Goal: Information Seeking & Learning: Learn about a topic

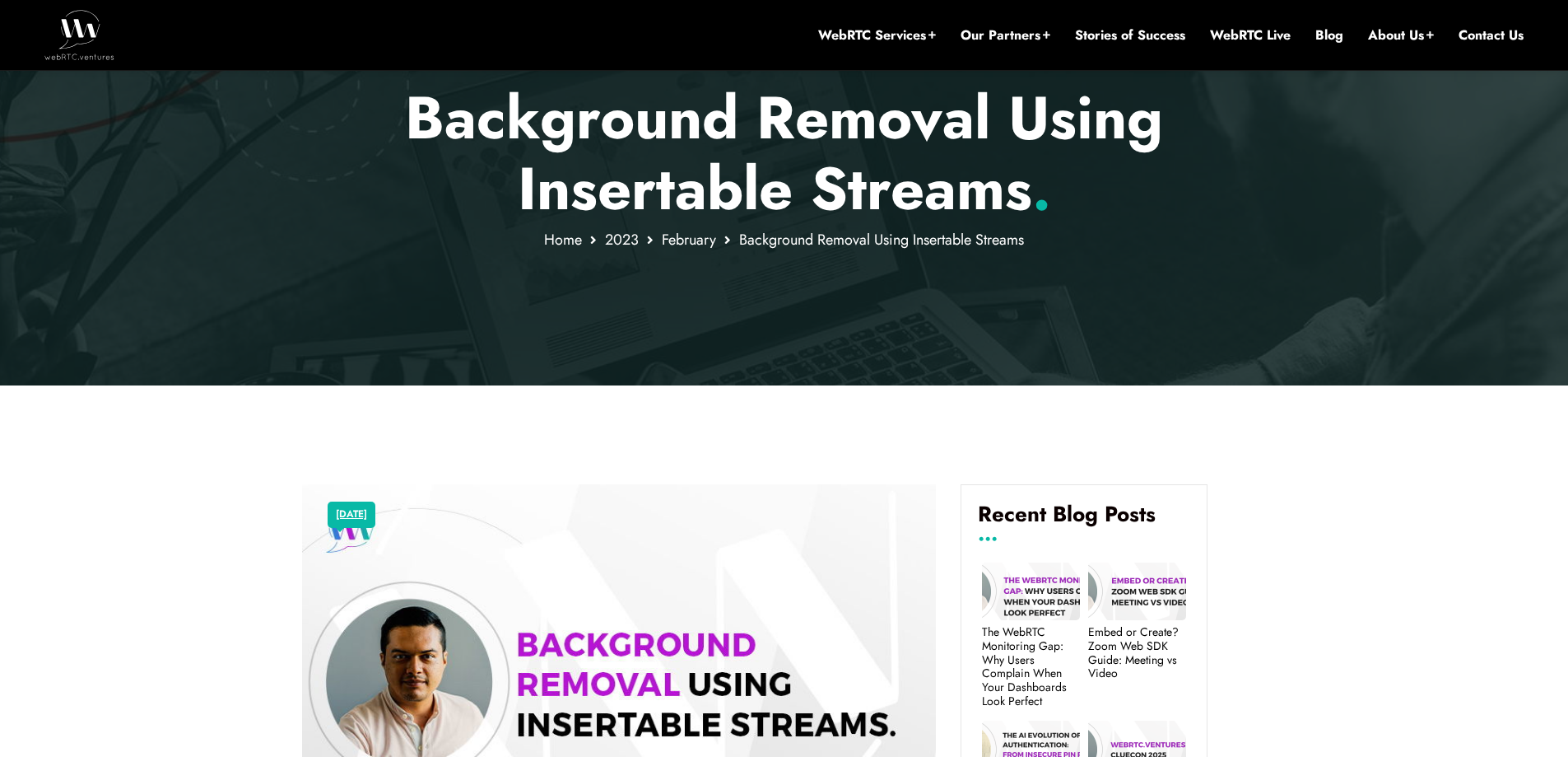
scroll to position [398, 0]
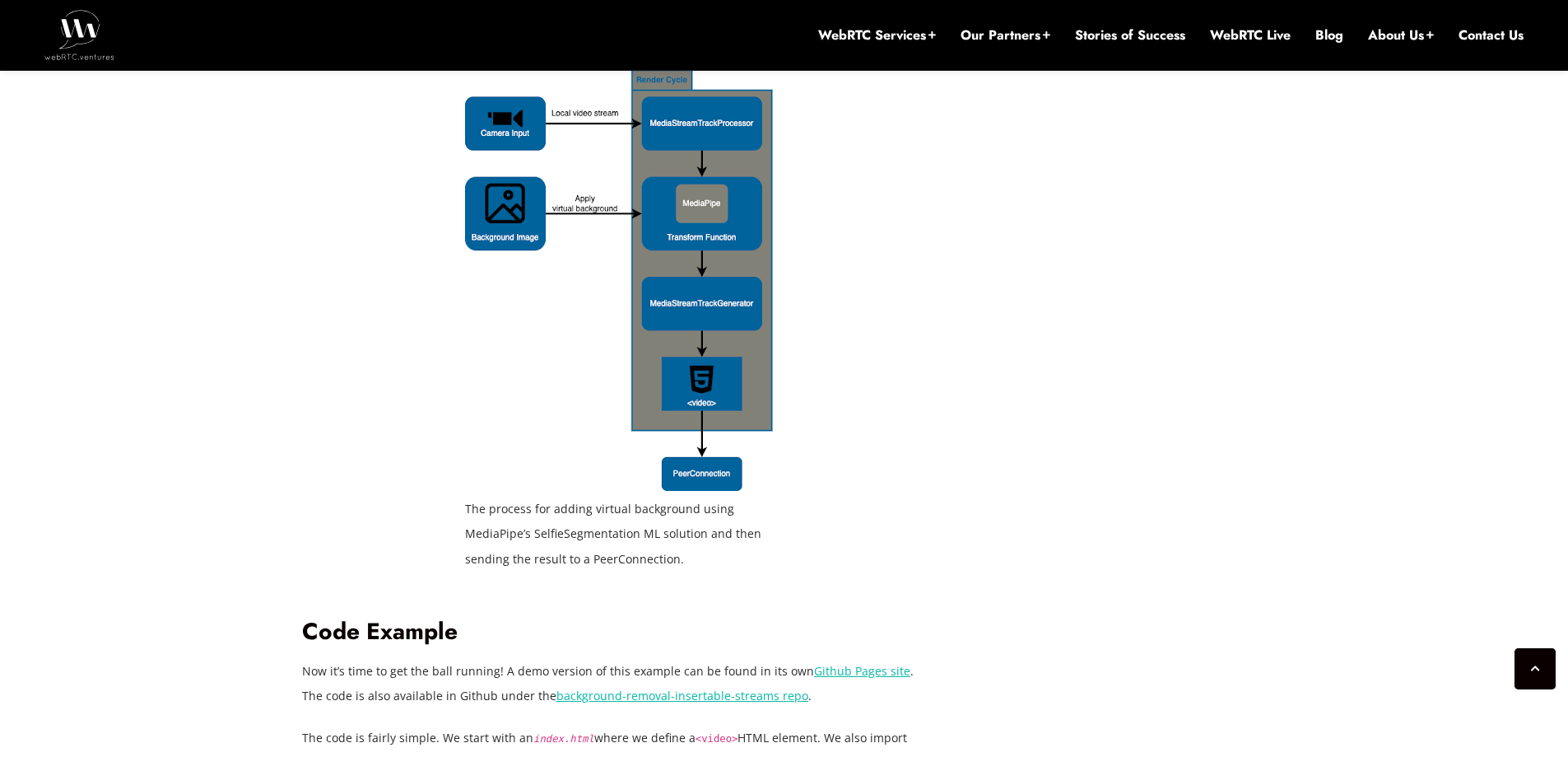
scroll to position [3280, 0]
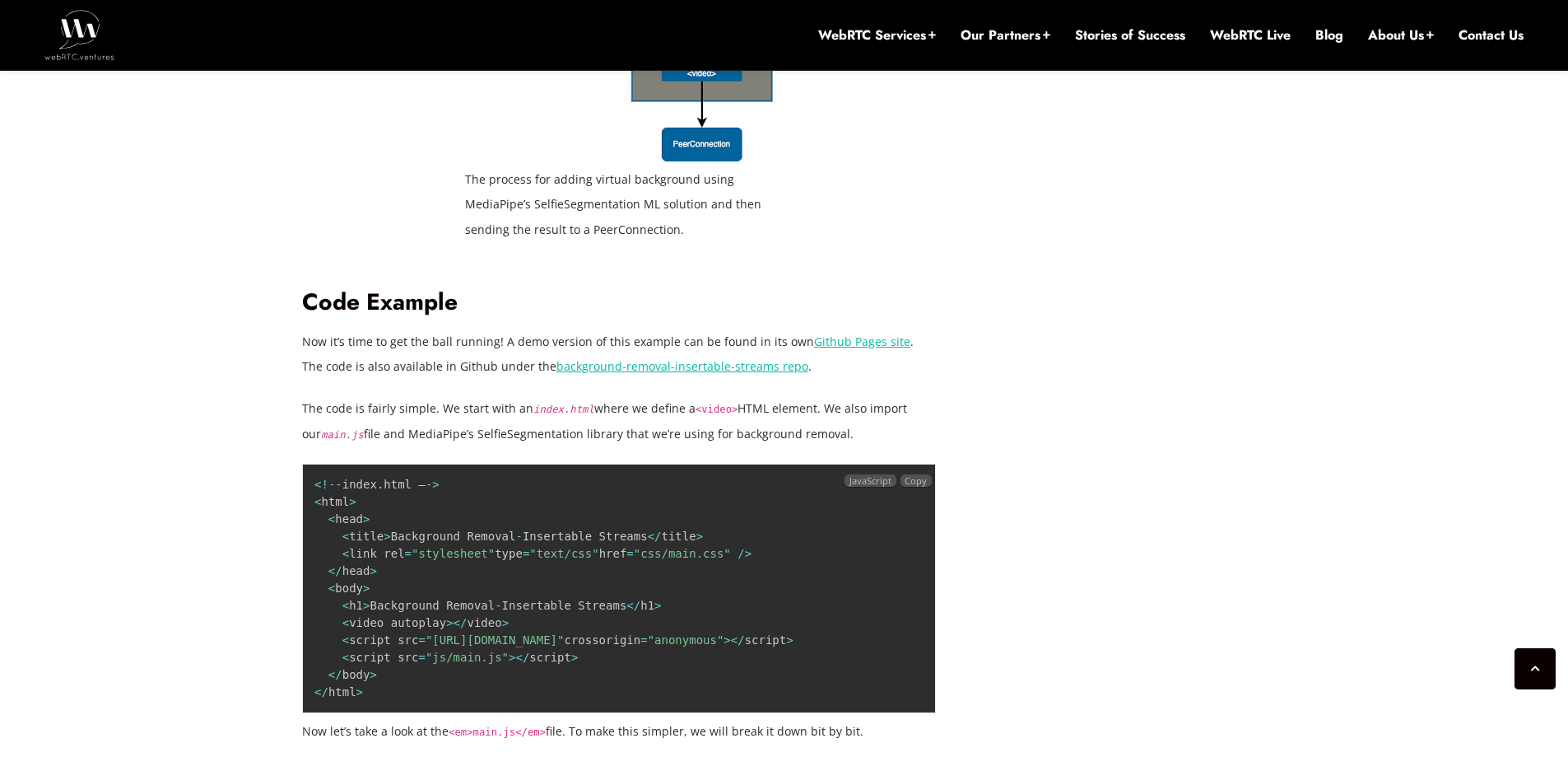
click at [434, 634] on span ""[URL][DOMAIN_NAME]"" at bounding box center [494, 640] width 139 height 13
drag, startPoint x: 434, startPoint y: 602, endPoint x: 700, endPoint y: 605, distance: 266.0
click at [564, 634] on span ""[URL][DOMAIN_NAME]"" at bounding box center [494, 640] width 139 height 13
copy span "[URL][DOMAIN_NAME]""
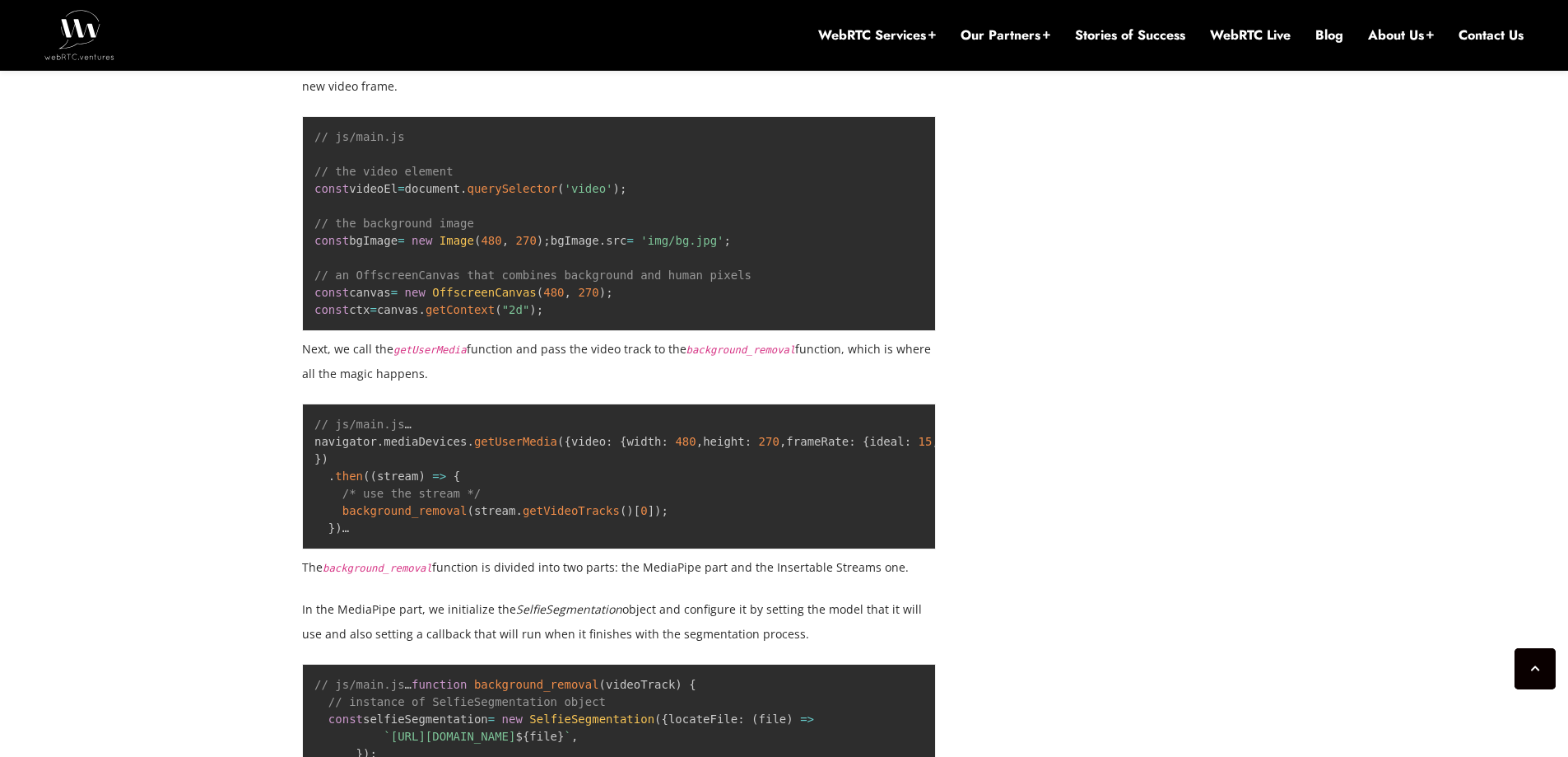
scroll to position [4022, 0]
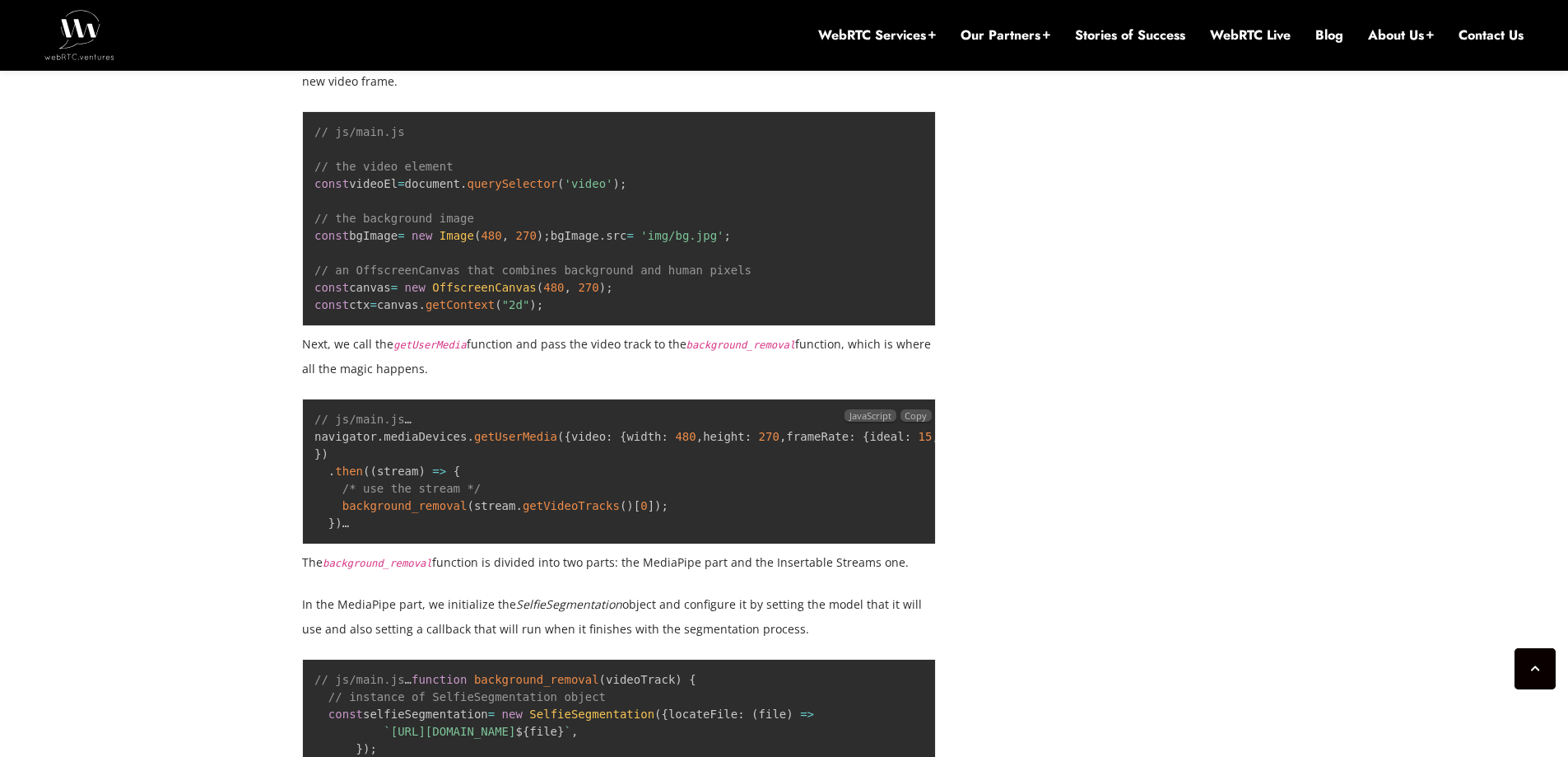
click at [538, 512] on span "getVideoTracks" at bounding box center [571, 505] width 97 height 13
click at [419, 512] on span "background_removal" at bounding box center [404, 505] width 125 height 13
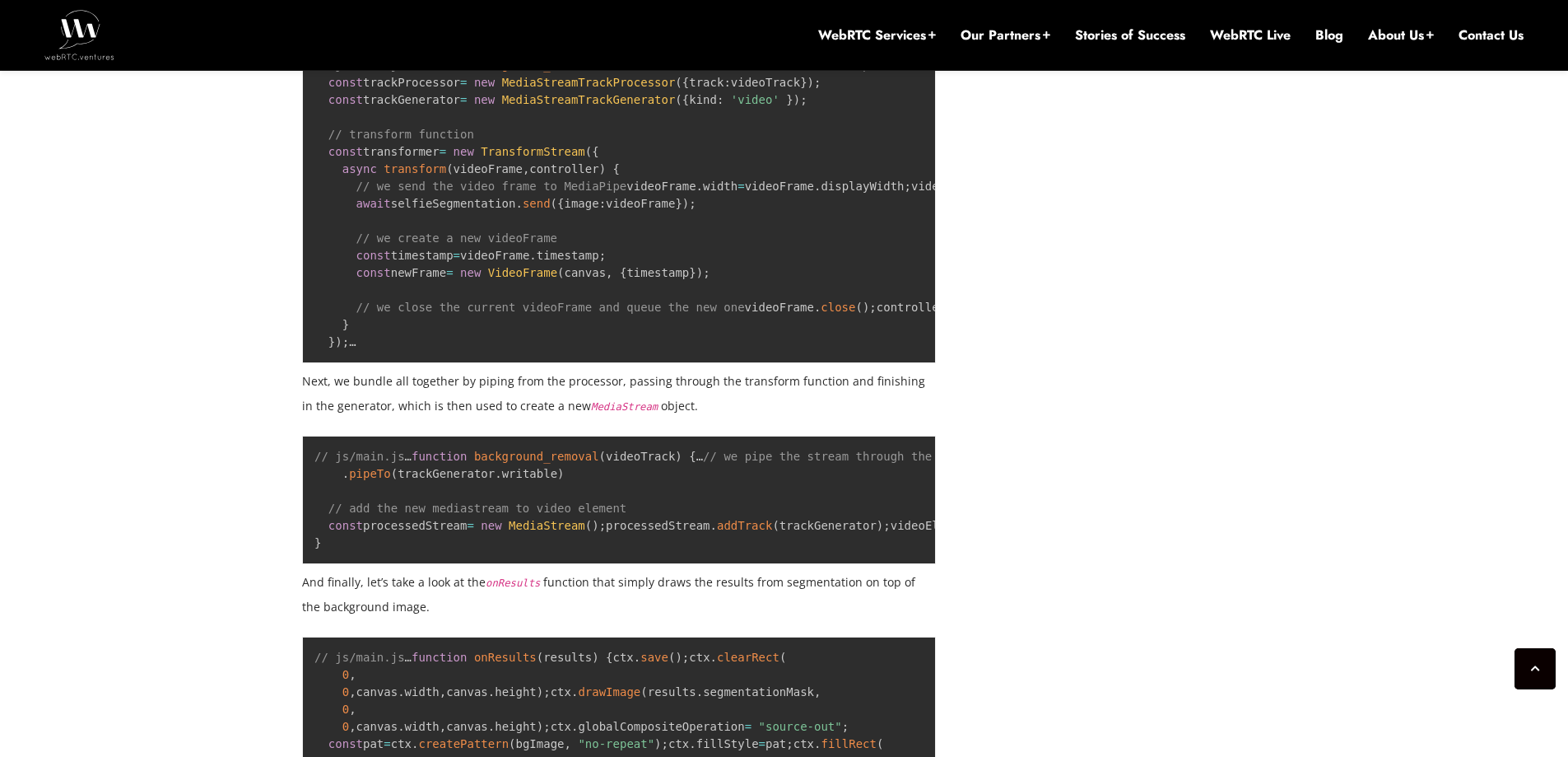
scroll to position [5092, 0]
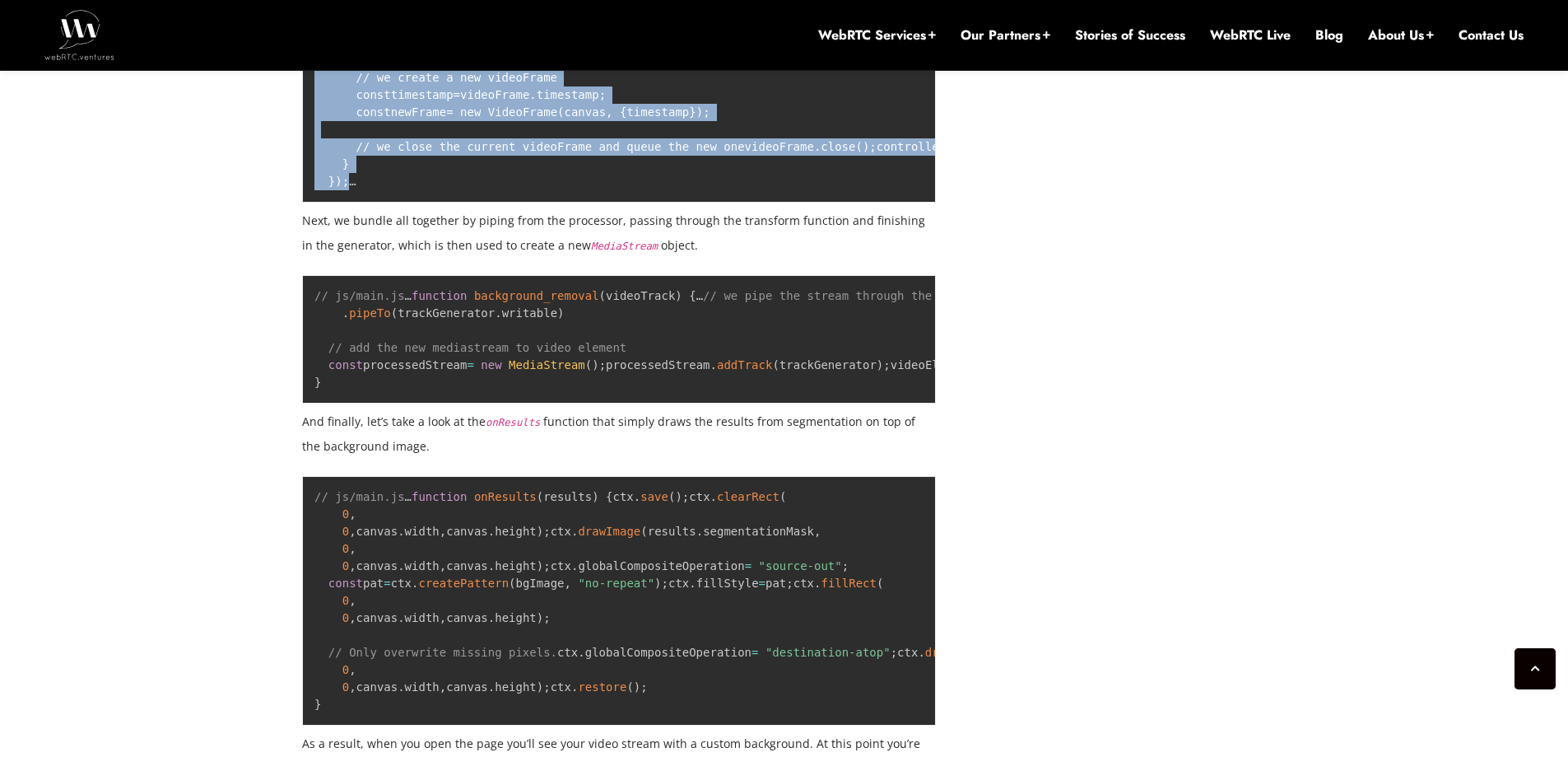
drag, startPoint x: 416, startPoint y: 511, endPoint x: 314, endPoint y: 274, distance: 258.0
click at [310, 202] on pre "// js/main.js … function background_removal ( videoTrack ) { … // definition of…" at bounding box center [619, 43] width 634 height 319
click at [474, 202] on pre "// js/main.js … function background_removal ( videoTrack ) { … // definition of…" at bounding box center [619, 43] width 634 height 319
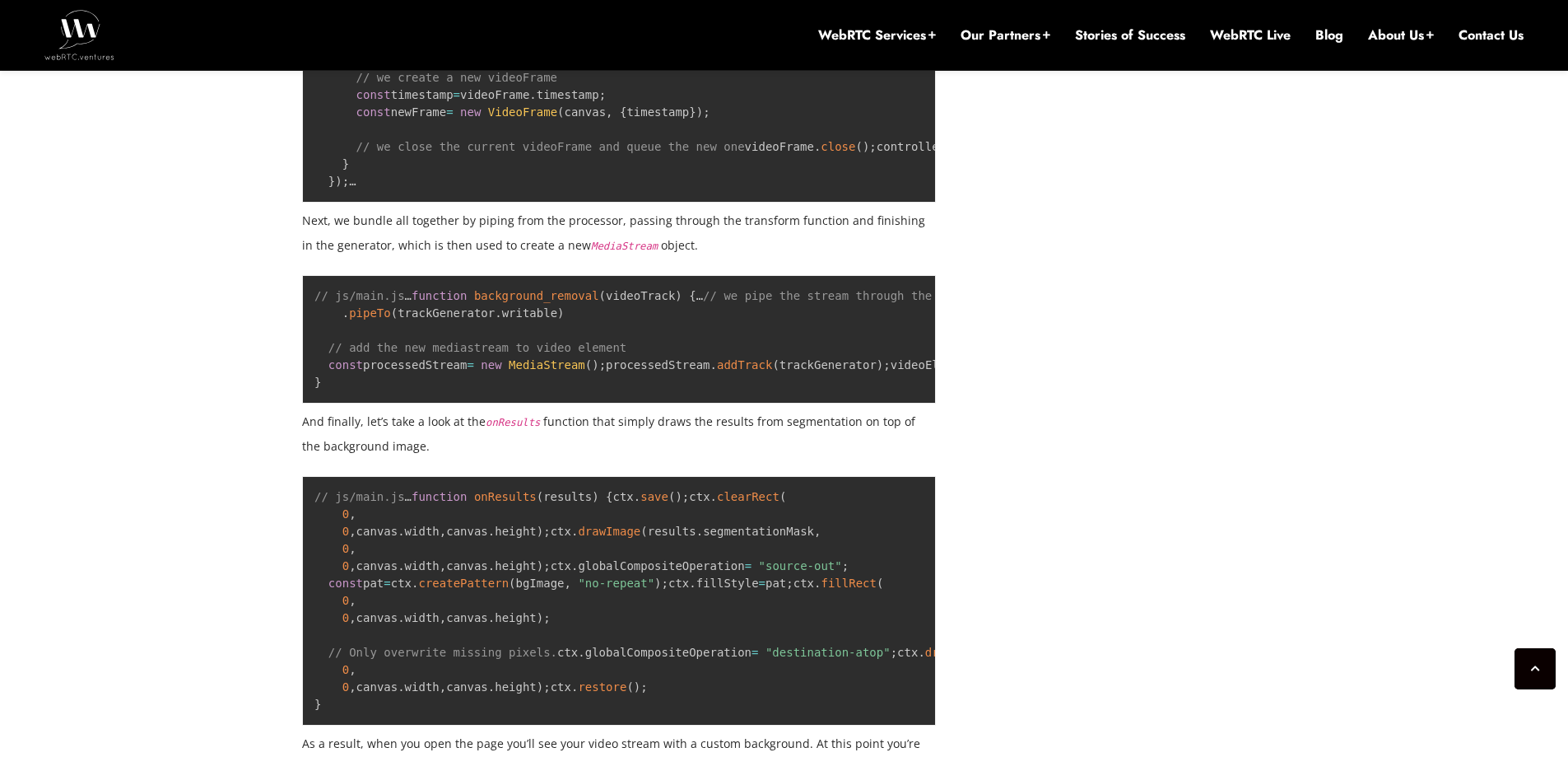
click at [404, 187] on code "// js/main.js … function background_removal ( videoTrack ) { … // definition of…" at bounding box center [762, 42] width 895 height 290
click at [407, 187] on code "// js/main.js … function background_removal ( videoTrack ) { … // definition of…" at bounding box center [762, 42] width 895 height 290
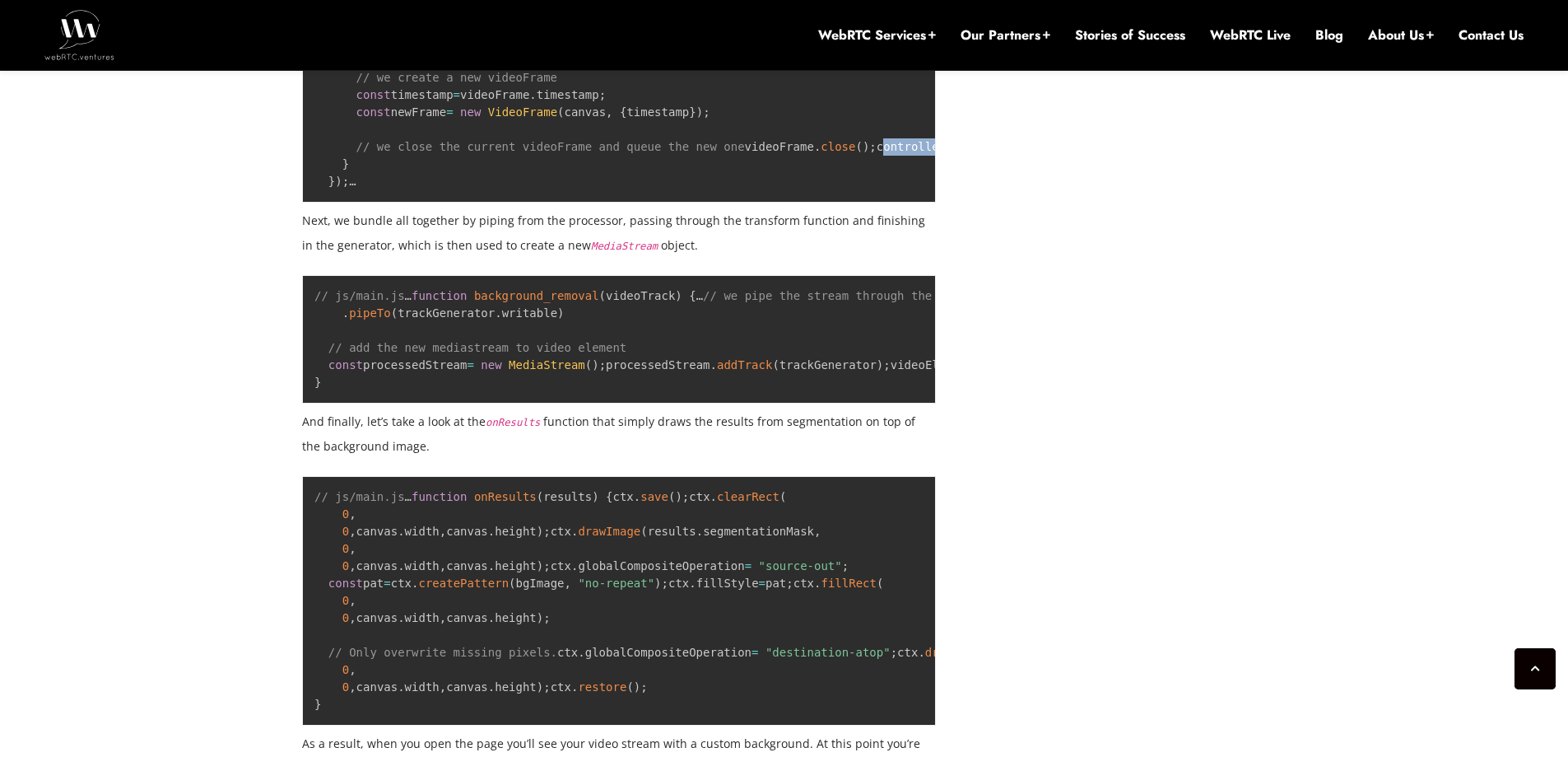
click at [407, 187] on code "// js/main.js … function background_removal ( videoTrack ) { … // definition of…" at bounding box center [762, 42] width 895 height 290
click at [447, 202] on pre "// js/main.js … function background_removal ( videoTrack ) { … // definition of…" at bounding box center [619, 43] width 634 height 319
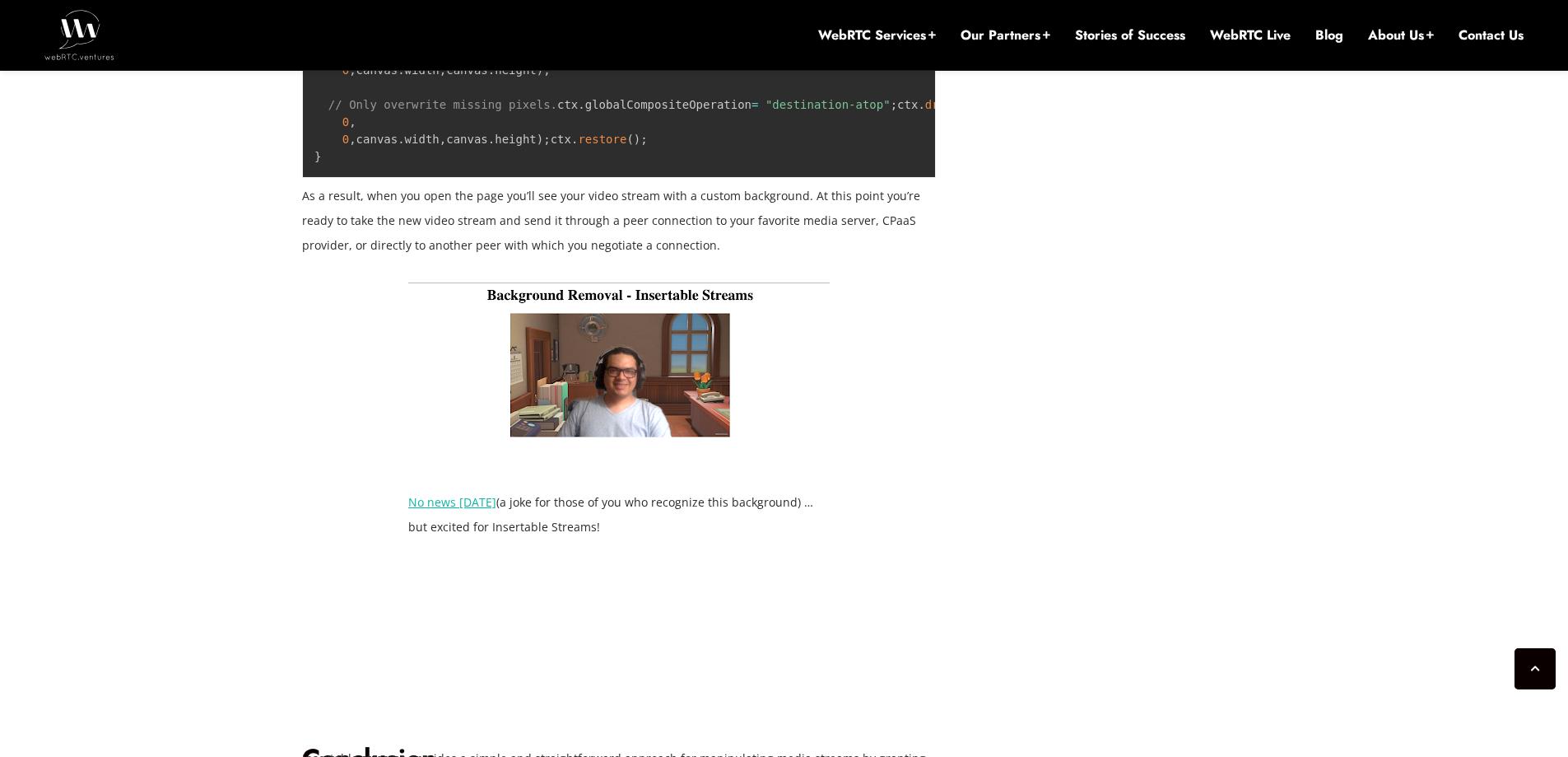
scroll to position [5669, 0]
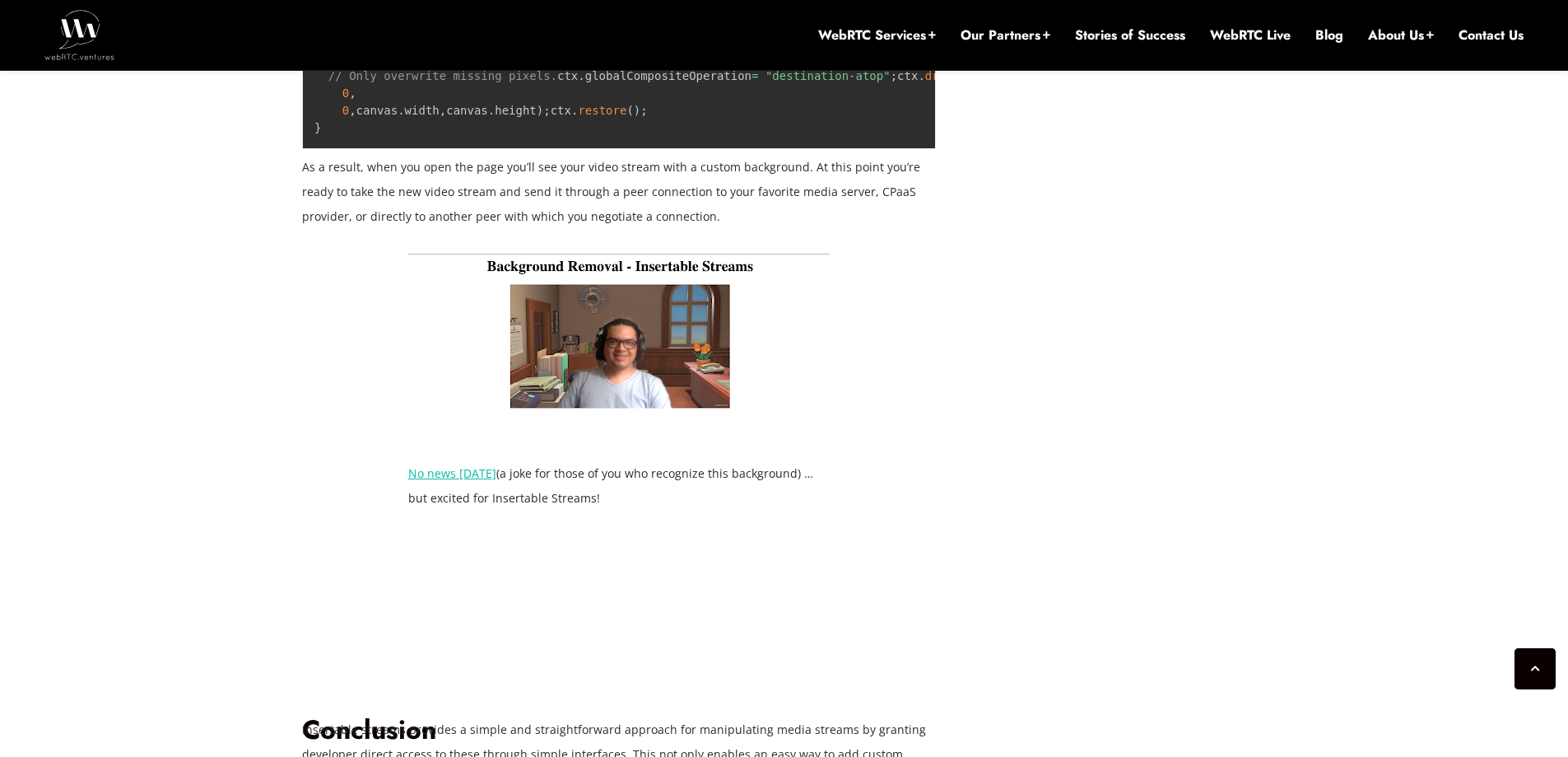
copy span "onResults"
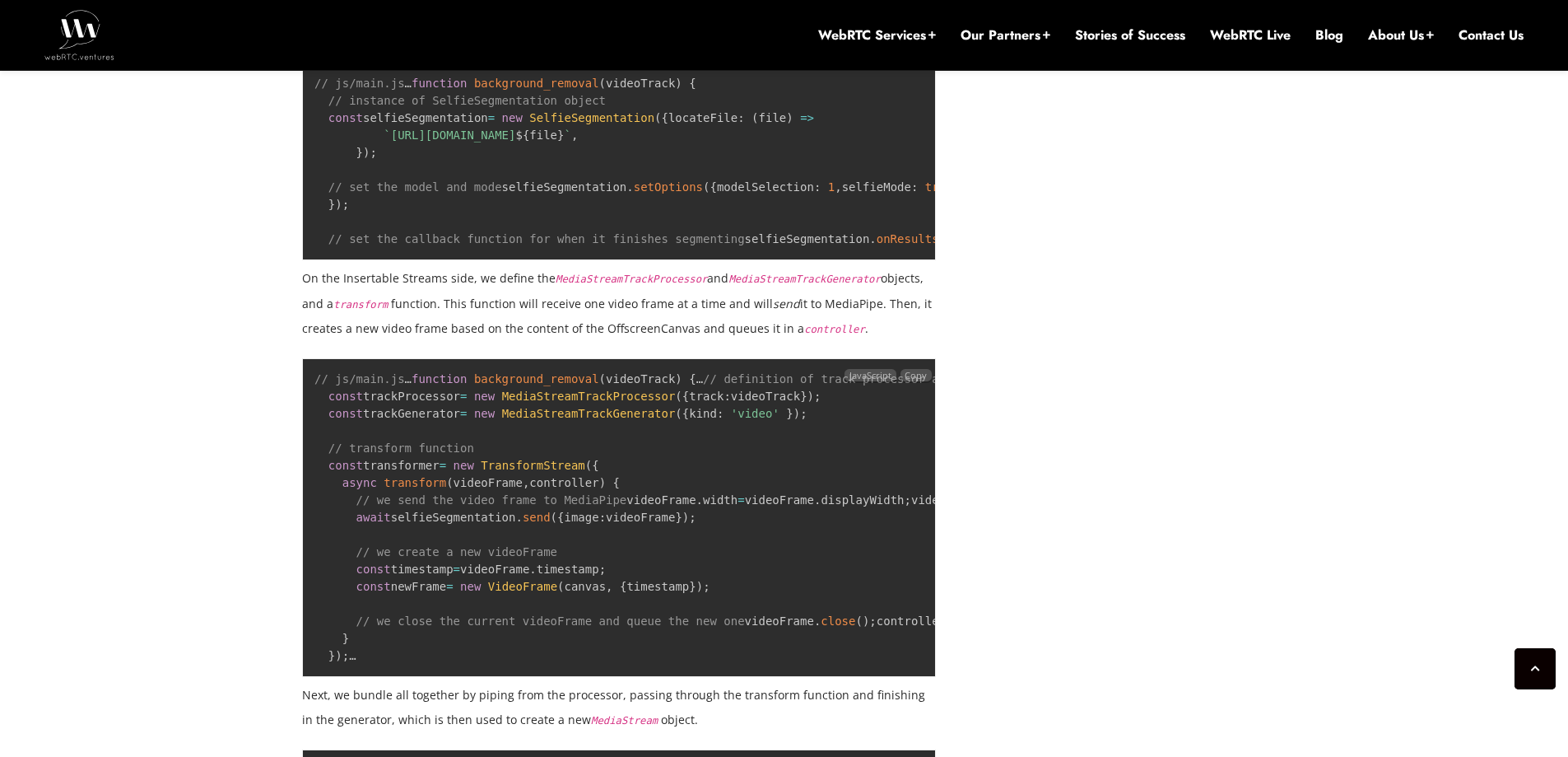
scroll to position [4578, 0]
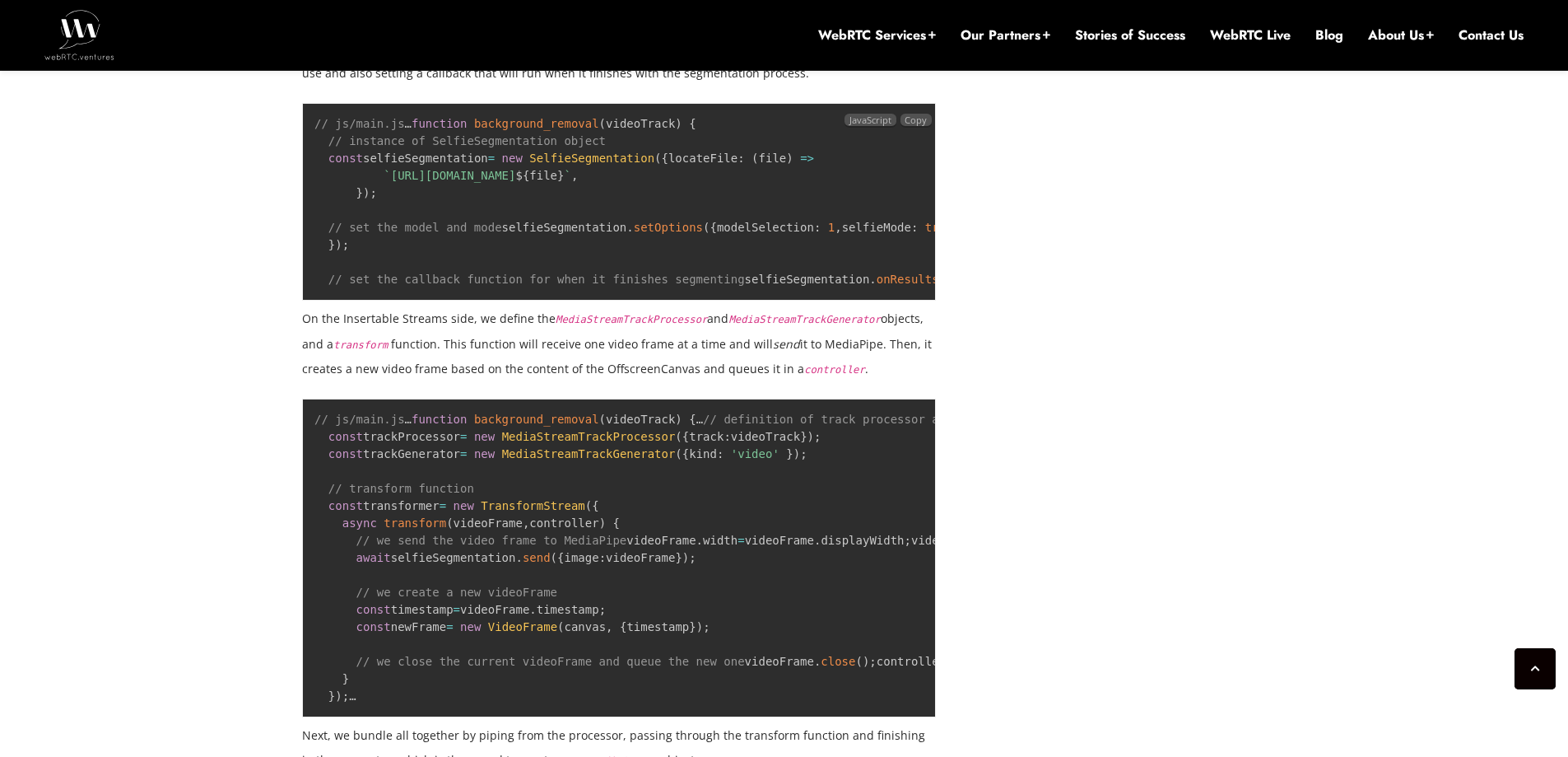
click at [426, 286] on code "// js/main.js … function background_removal ( videoTrack ) { // instance of Sel…" at bounding box center [672, 201] width 714 height 169
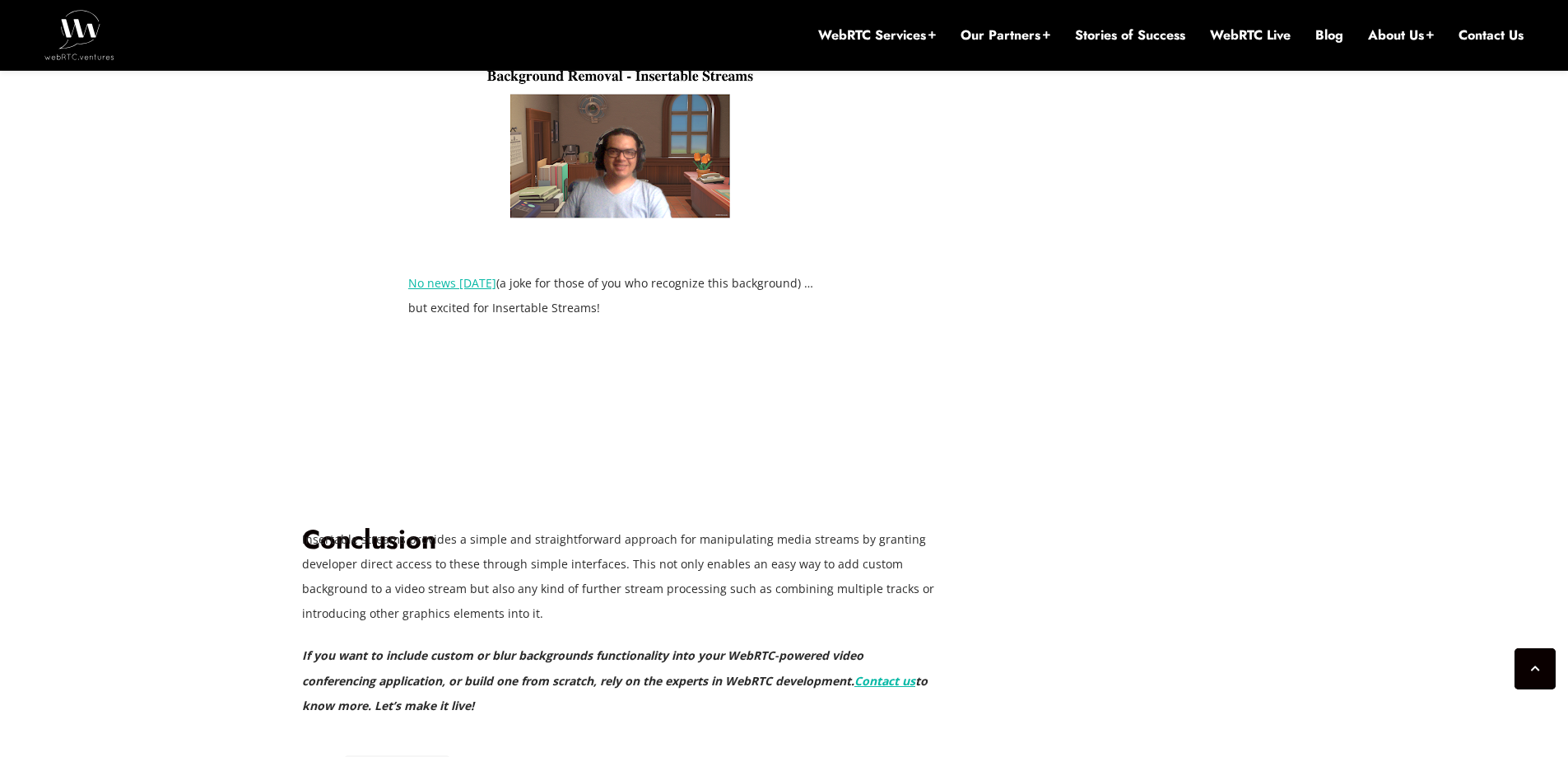
scroll to position [5978, 0]
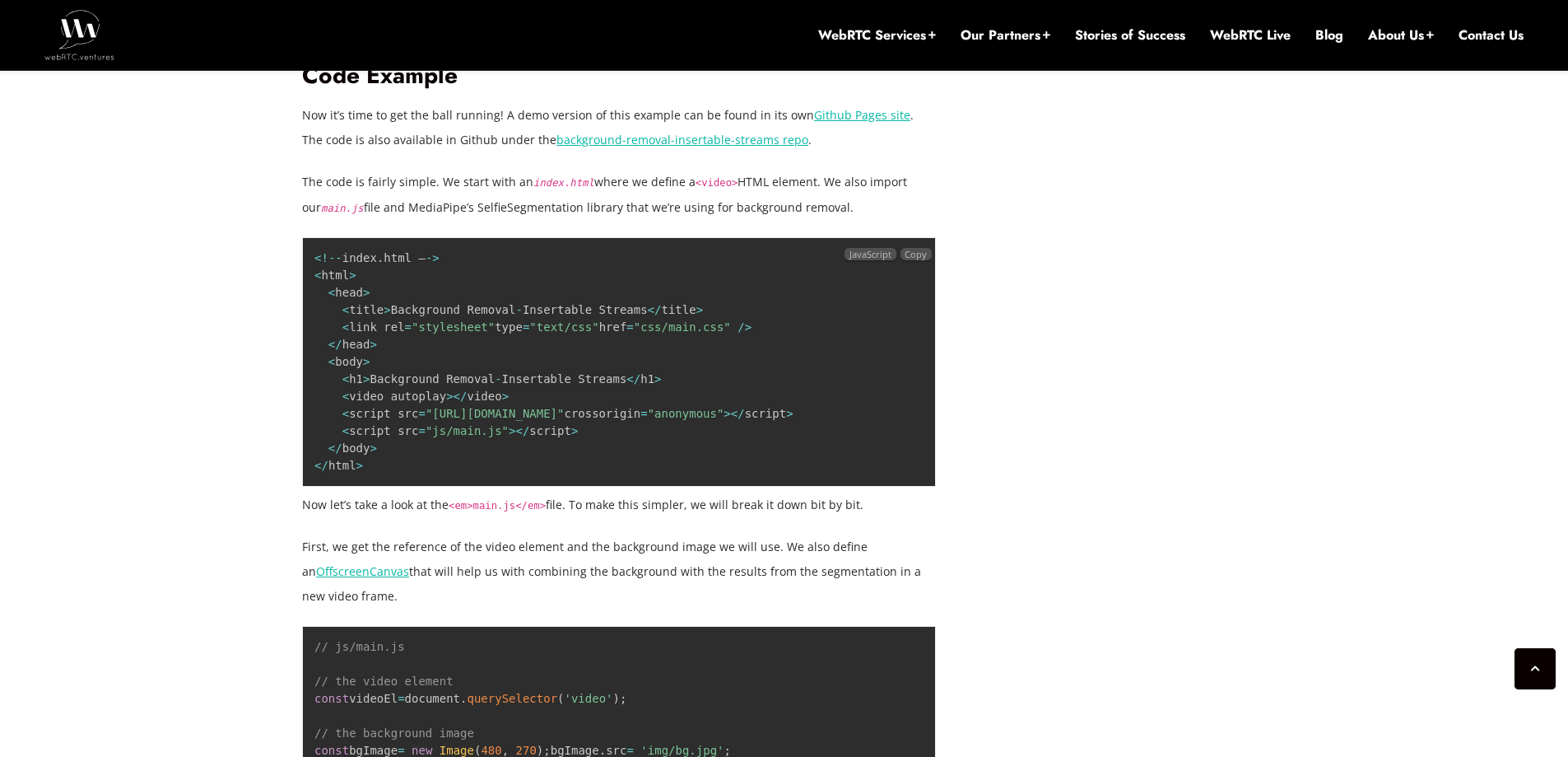
scroll to position [0, 0]
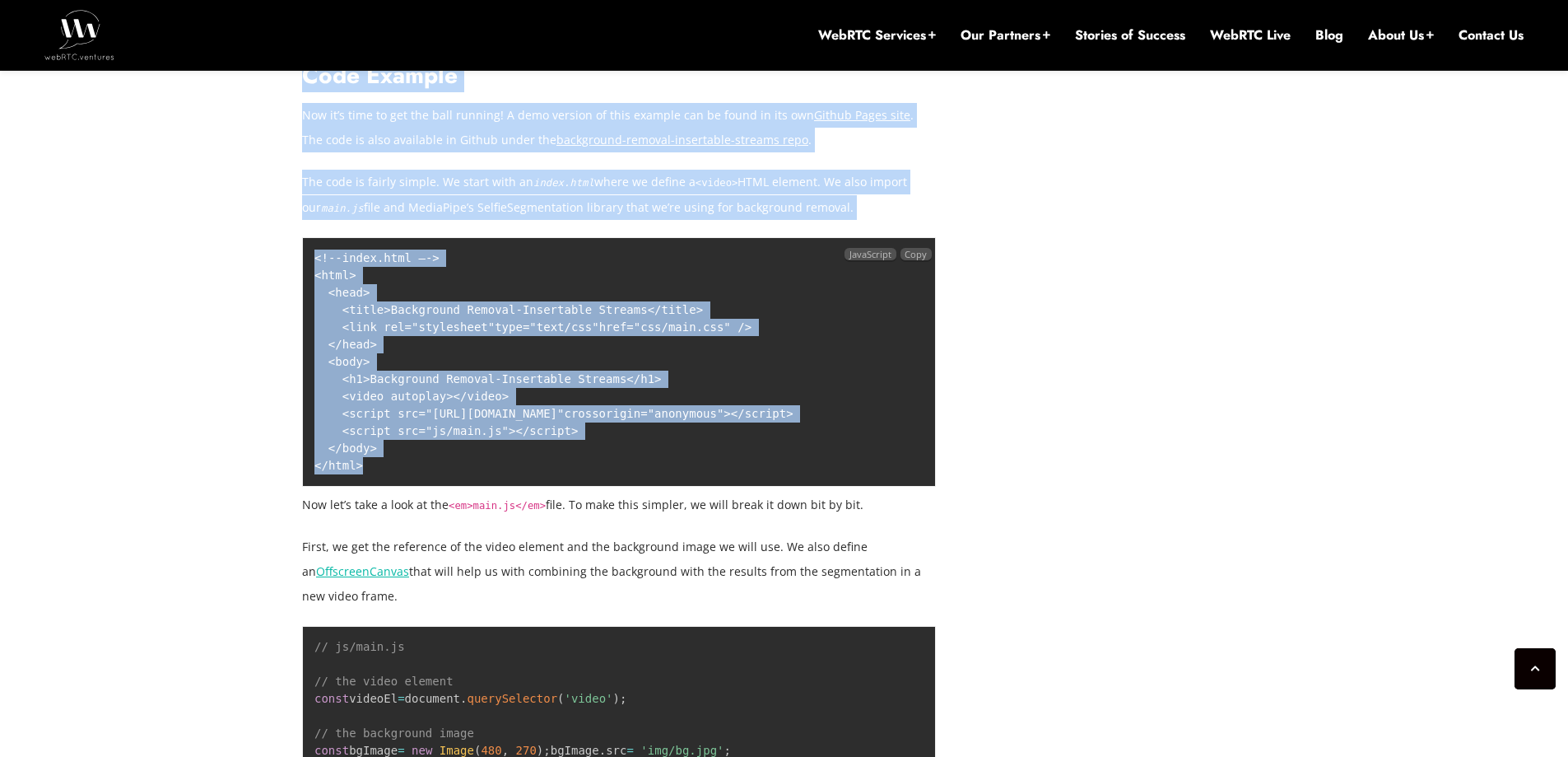
drag, startPoint x: 305, startPoint y: 371, endPoint x: 478, endPoint y: 240, distance: 217.0
click at [303, 237] on pre "< ! -- index . html – - > < html > < head > < title > Background Removal - Inse…" at bounding box center [619, 362] width 634 height 250
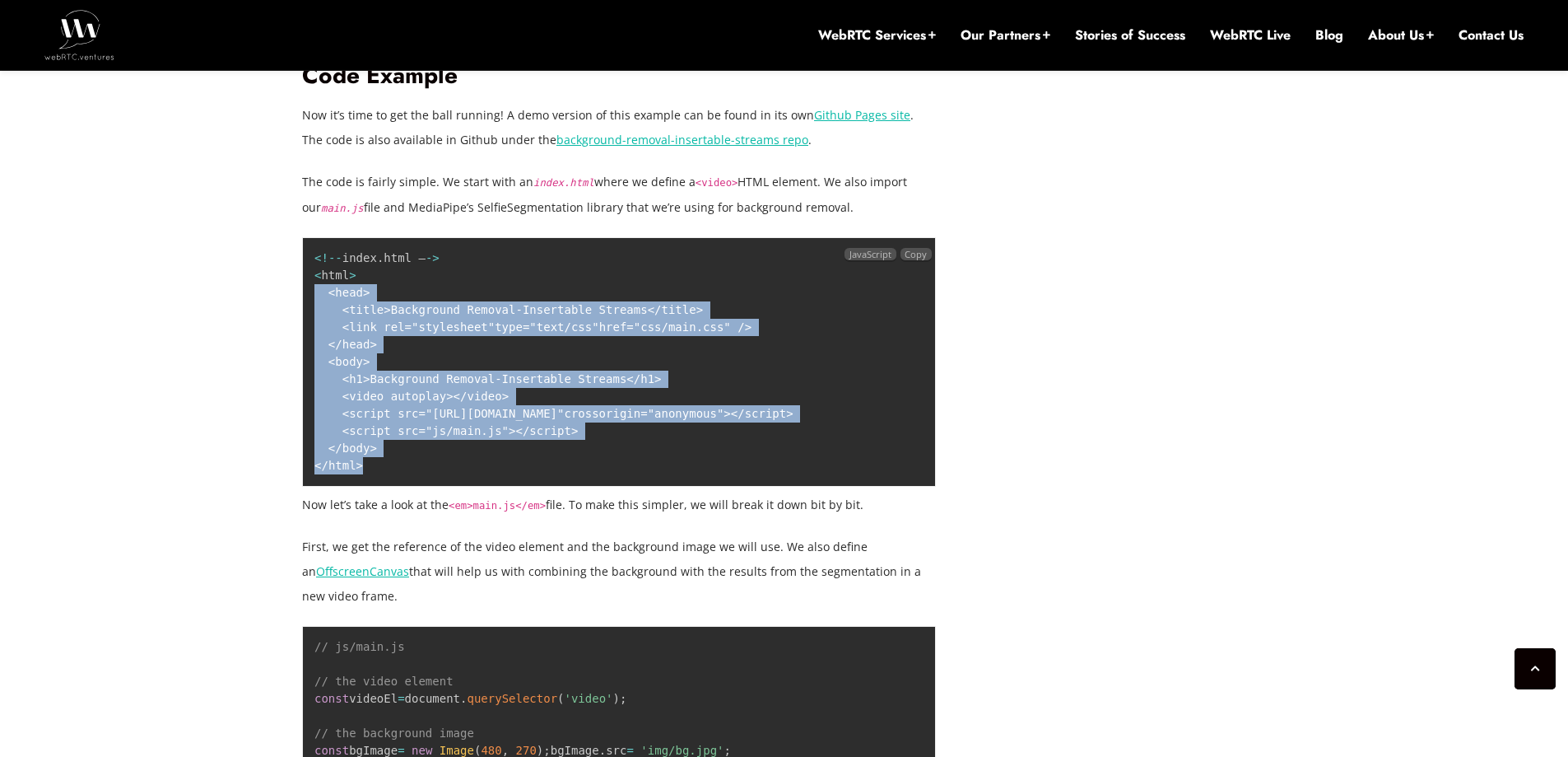
click at [687, 242] on pre "< ! -- index . html – - > < html > < head > < title > Background Removal - Inse…" at bounding box center [619, 362] width 634 height 250
click at [911, 248] on span "Copy" at bounding box center [915, 254] width 22 height 12
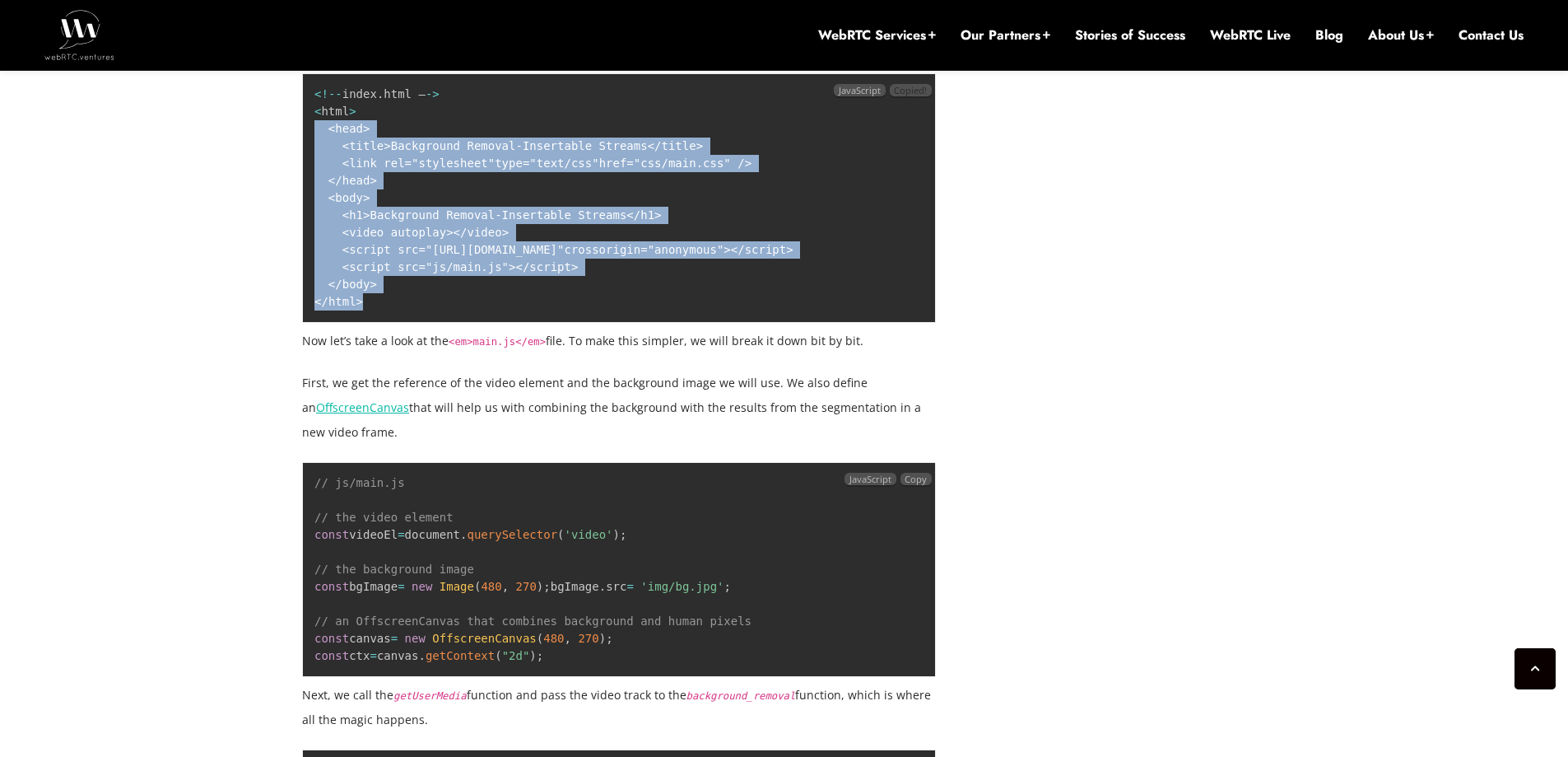
scroll to position [3672, 0]
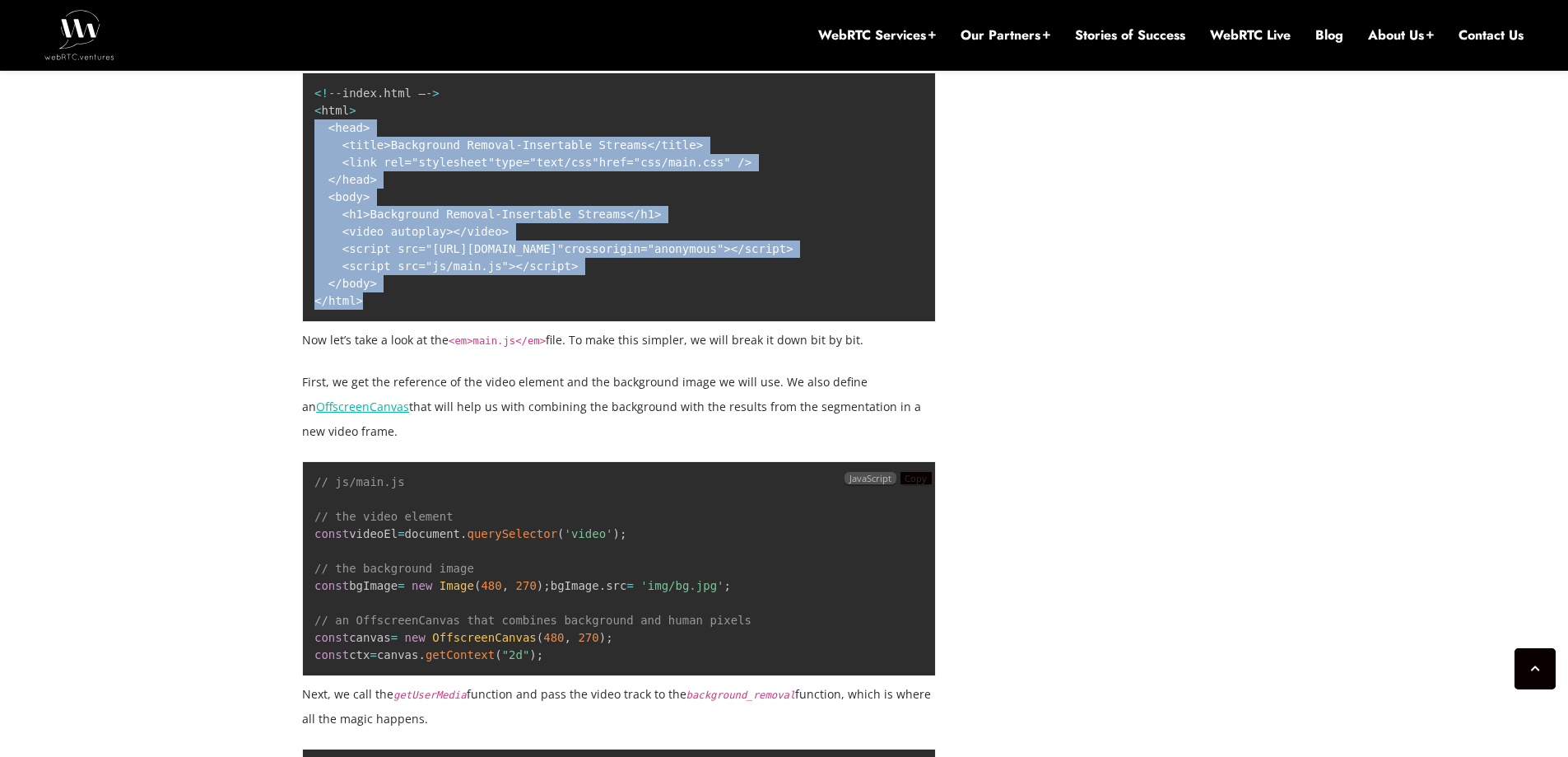
click at [909, 472] on span "Copy" at bounding box center [915, 478] width 22 height 12
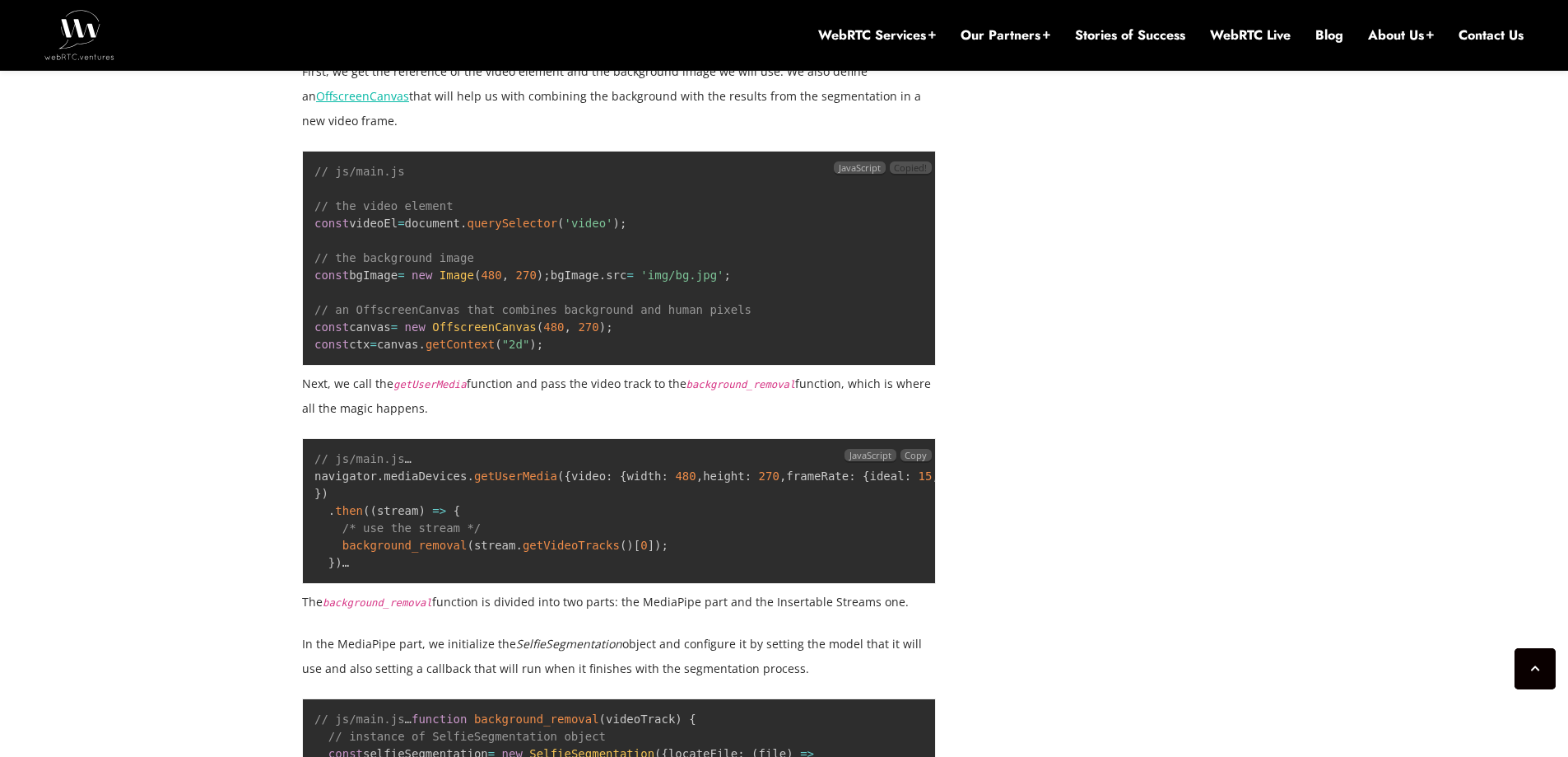
scroll to position [4002, 0]
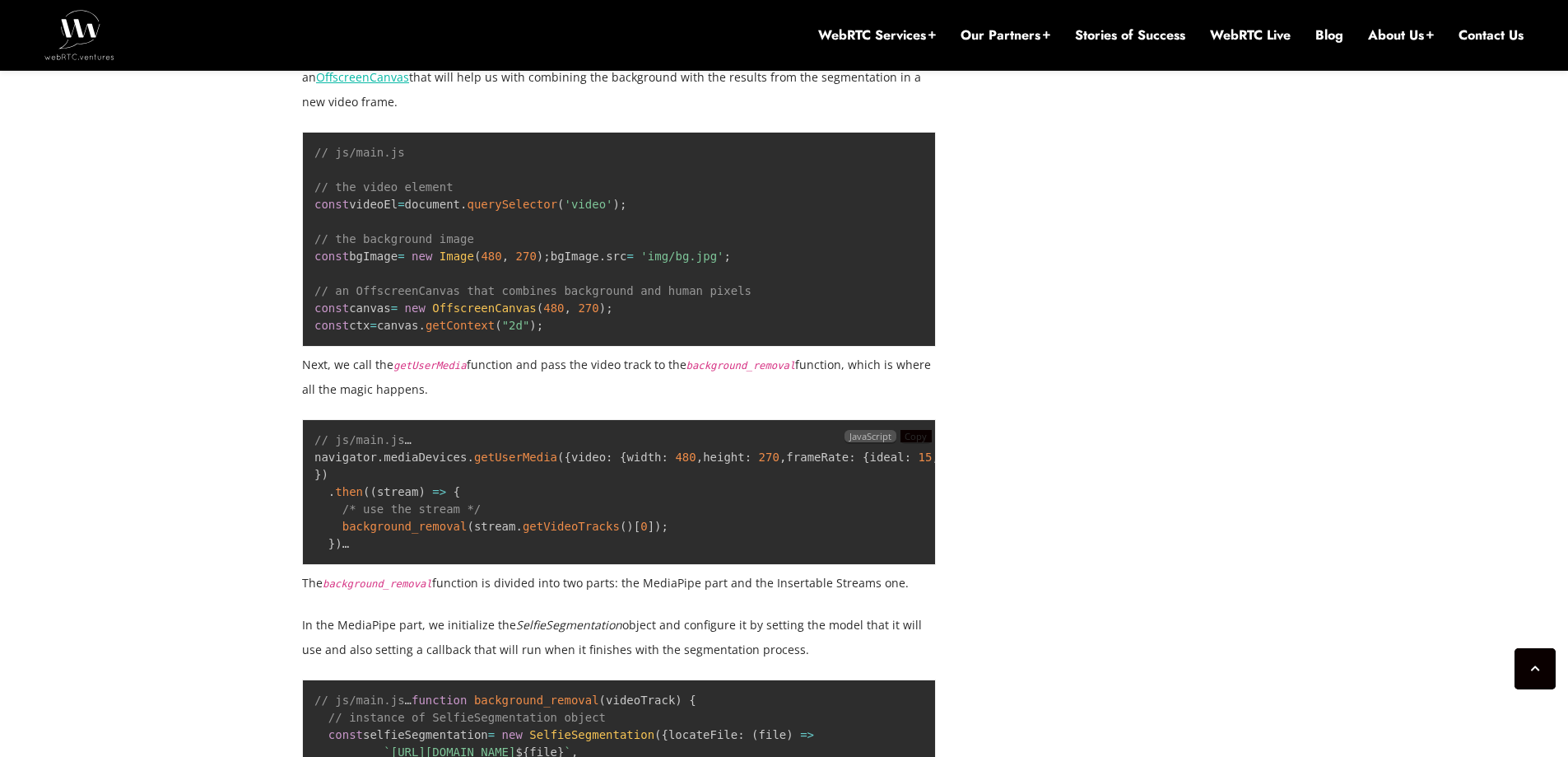
click at [909, 430] on span "Copy" at bounding box center [915, 436] width 22 height 12
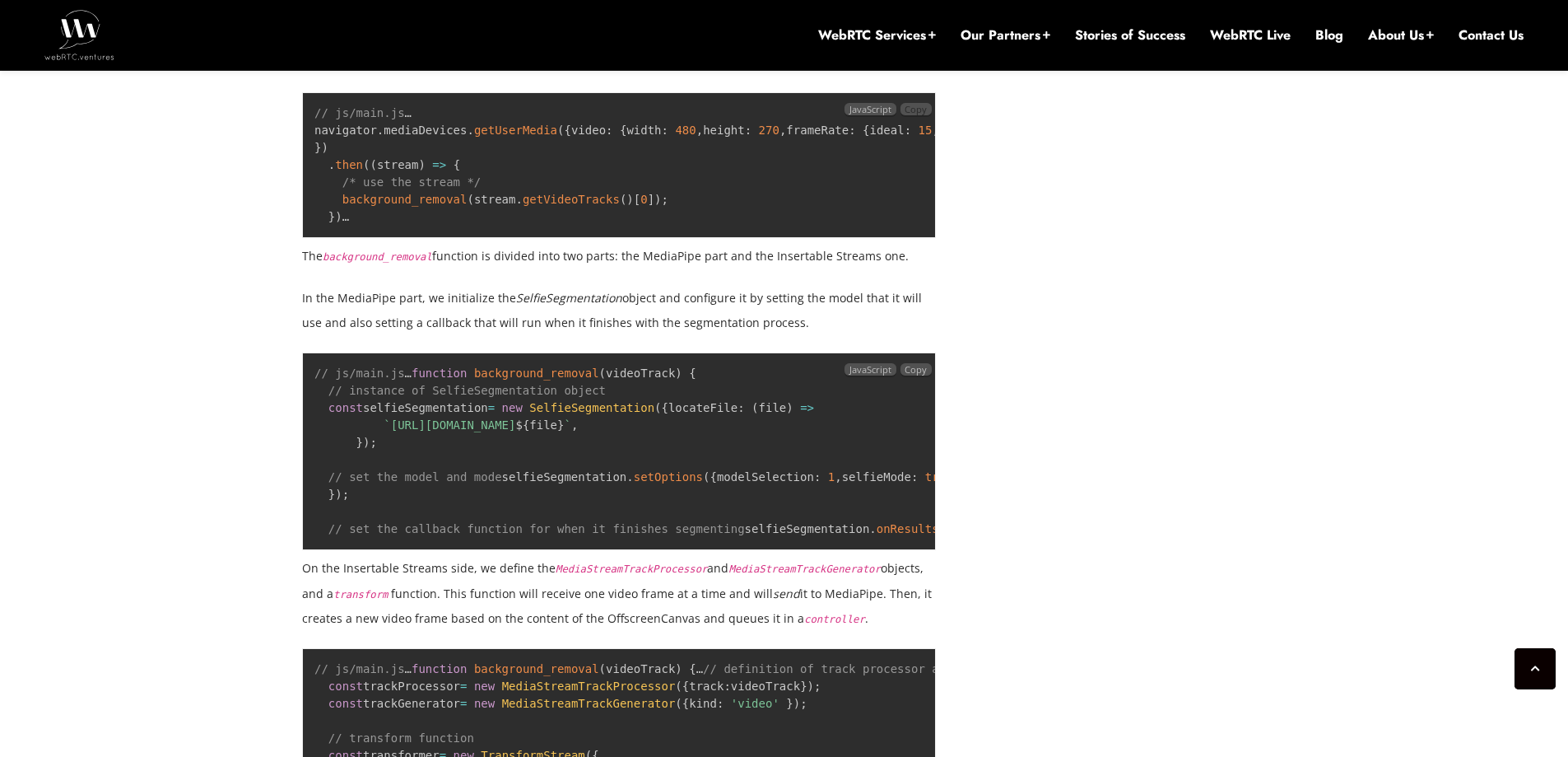
scroll to position [4330, 0]
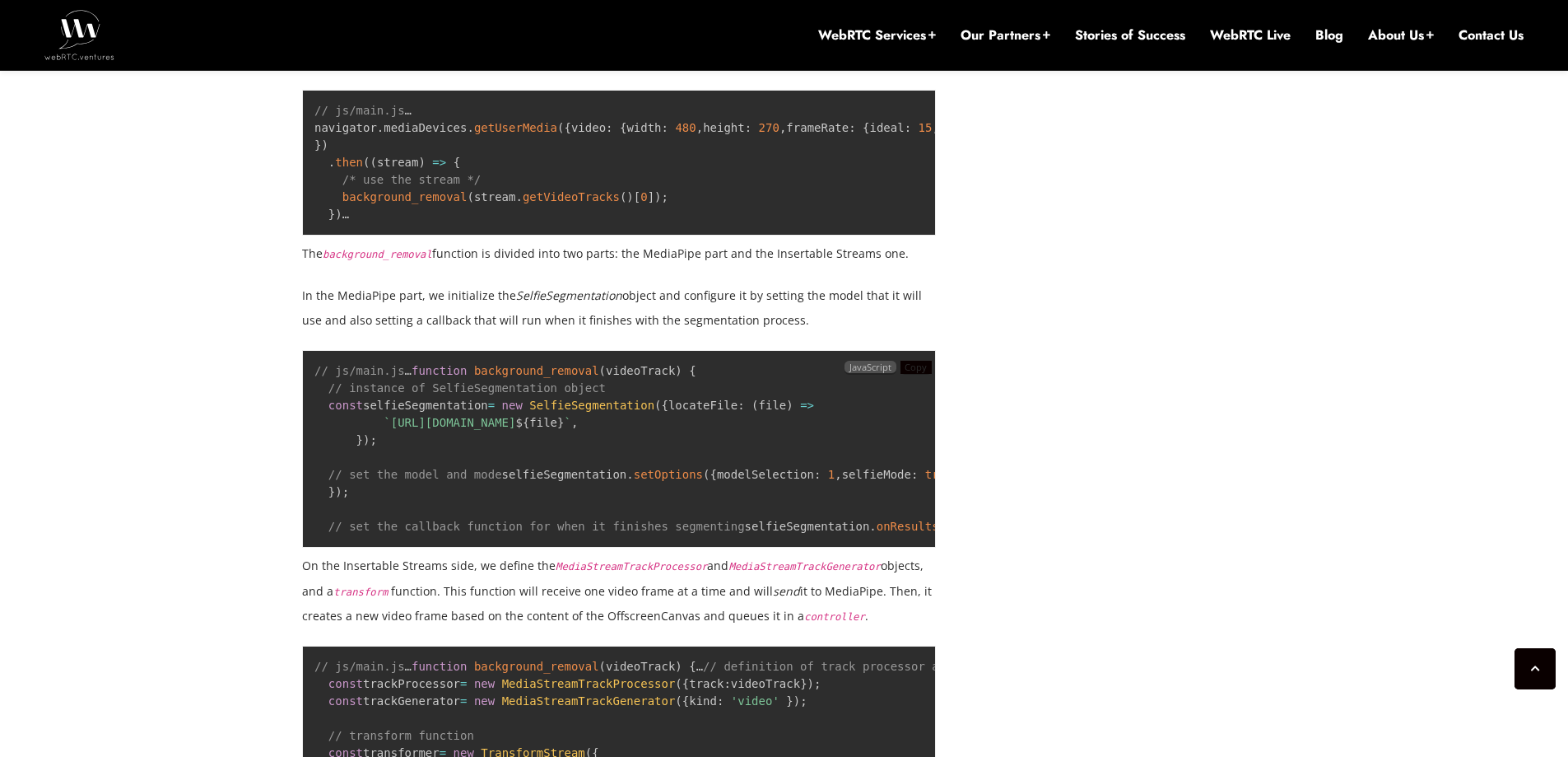
click at [918, 373] on span "Copy" at bounding box center [915, 366] width 22 height 12
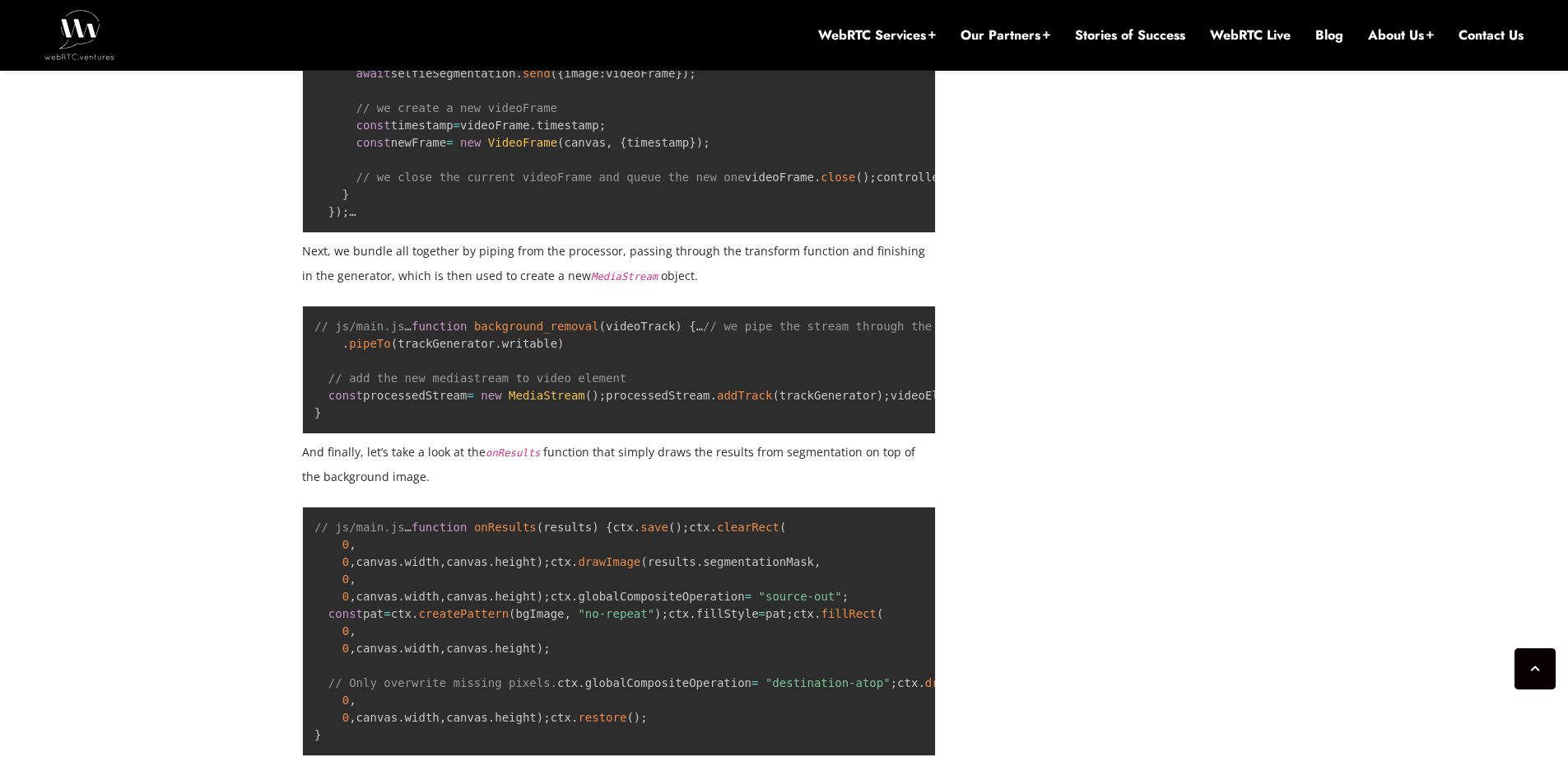
scroll to position [5072, 0]
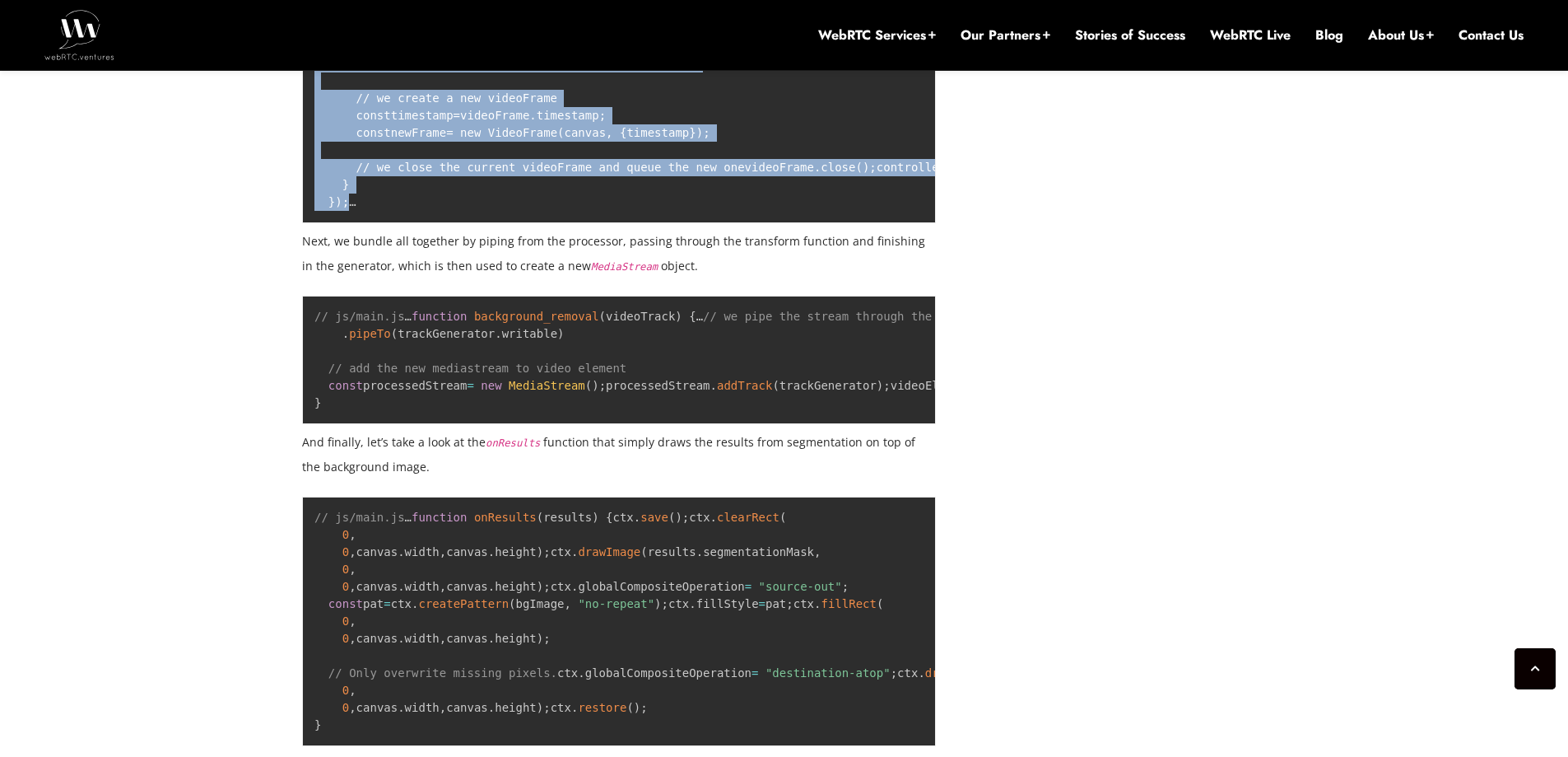
drag, startPoint x: 399, startPoint y: 545, endPoint x: 328, endPoint y: 187, distance: 365.0
click at [328, 187] on pre "// js/main.js … function background_removal ( videoTrack ) { … // definition of…" at bounding box center [619, 63] width 634 height 319
copy code "// definition of track processor and generator const trackProcessor = new Media…"
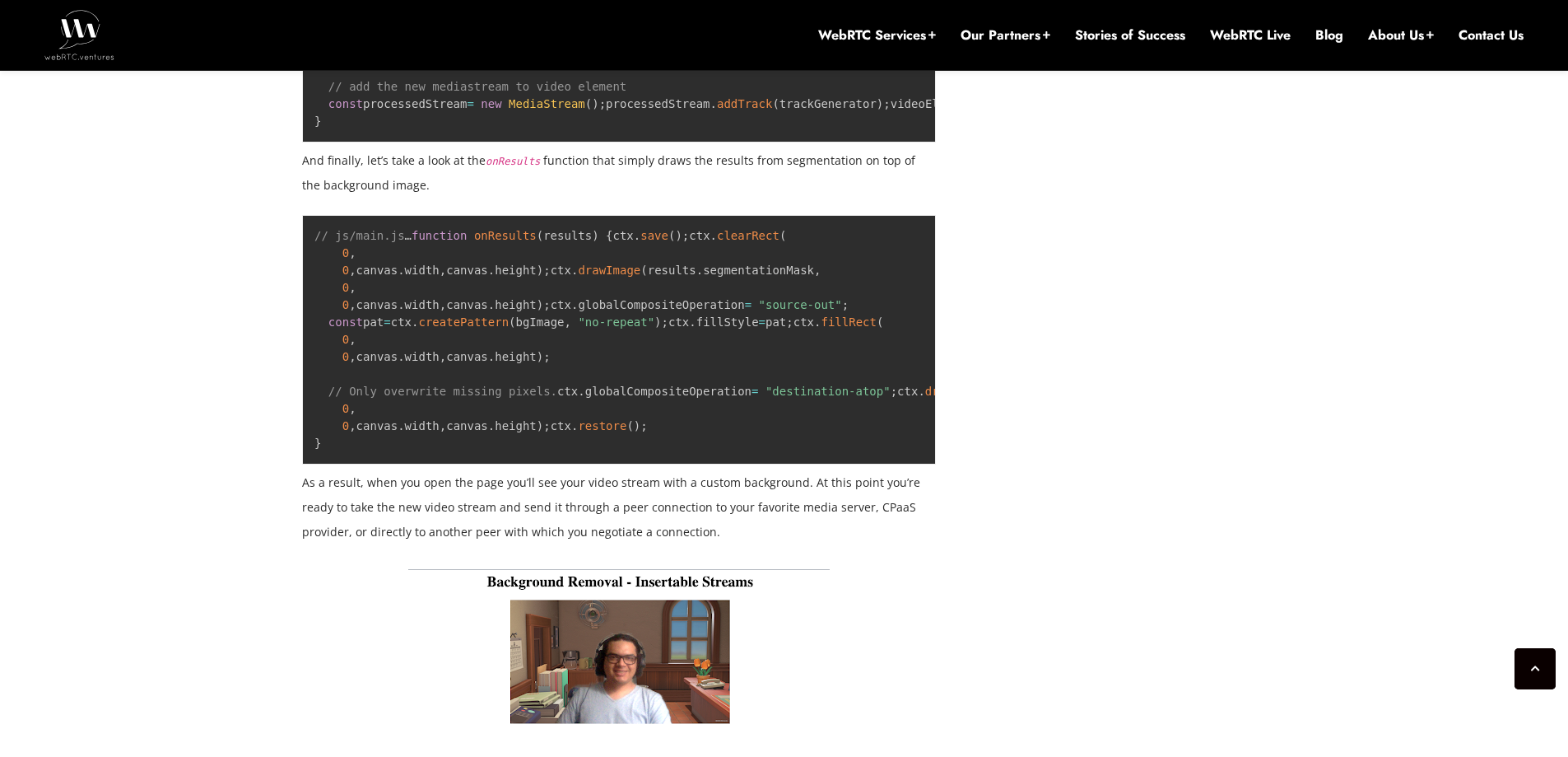
scroll to position [5401, 0]
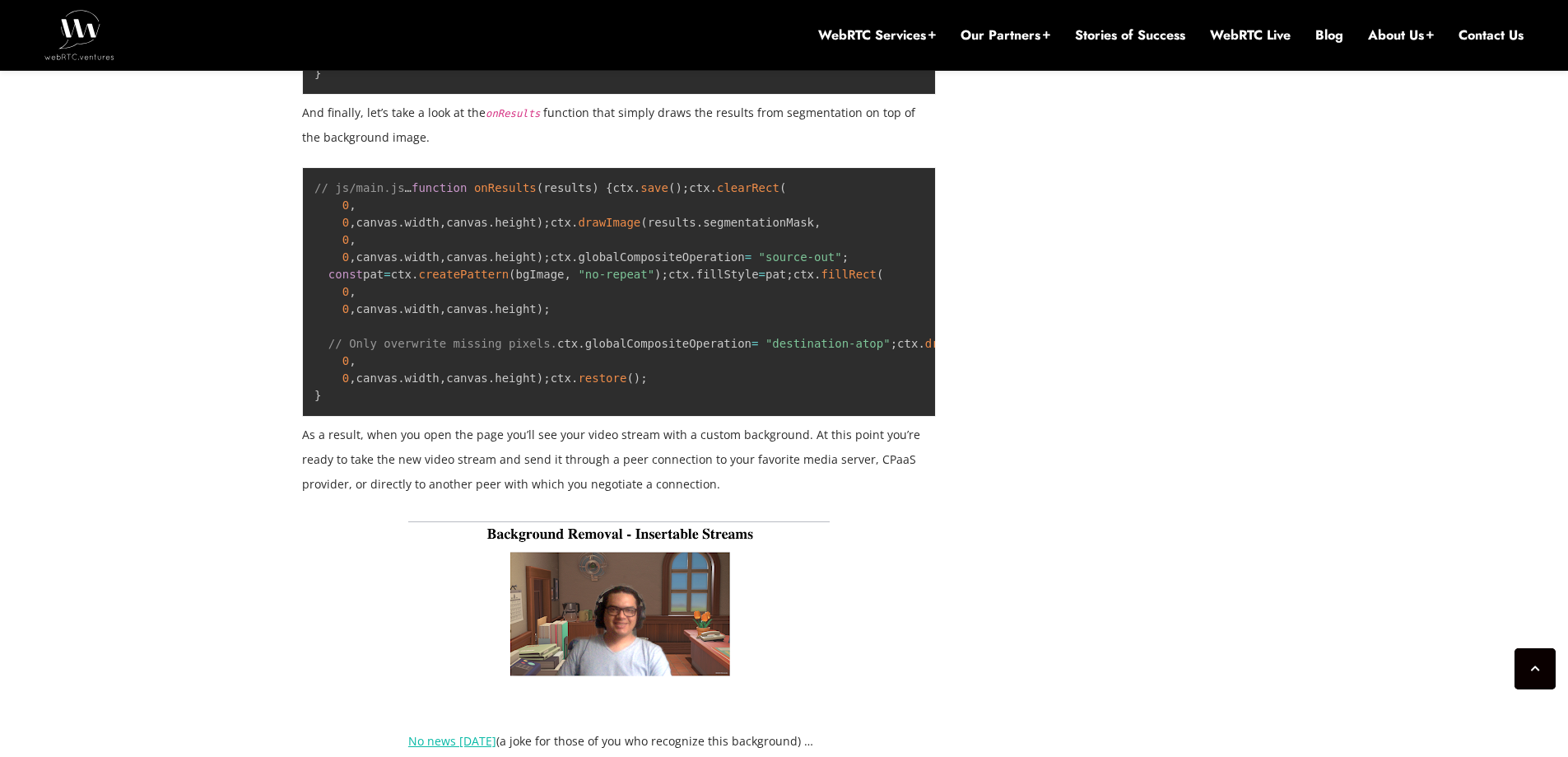
drag, startPoint x: 563, startPoint y: 580, endPoint x: 320, endPoint y: 443, distance: 279.0
click at [320, 95] on pre "// js/main.js … function background_removal ( videoTrack ) { … // we pipe the s…" at bounding box center [619, 30] width 634 height 128
copy code "// we pipe the stream through the transform function trackProcessor . readable …"
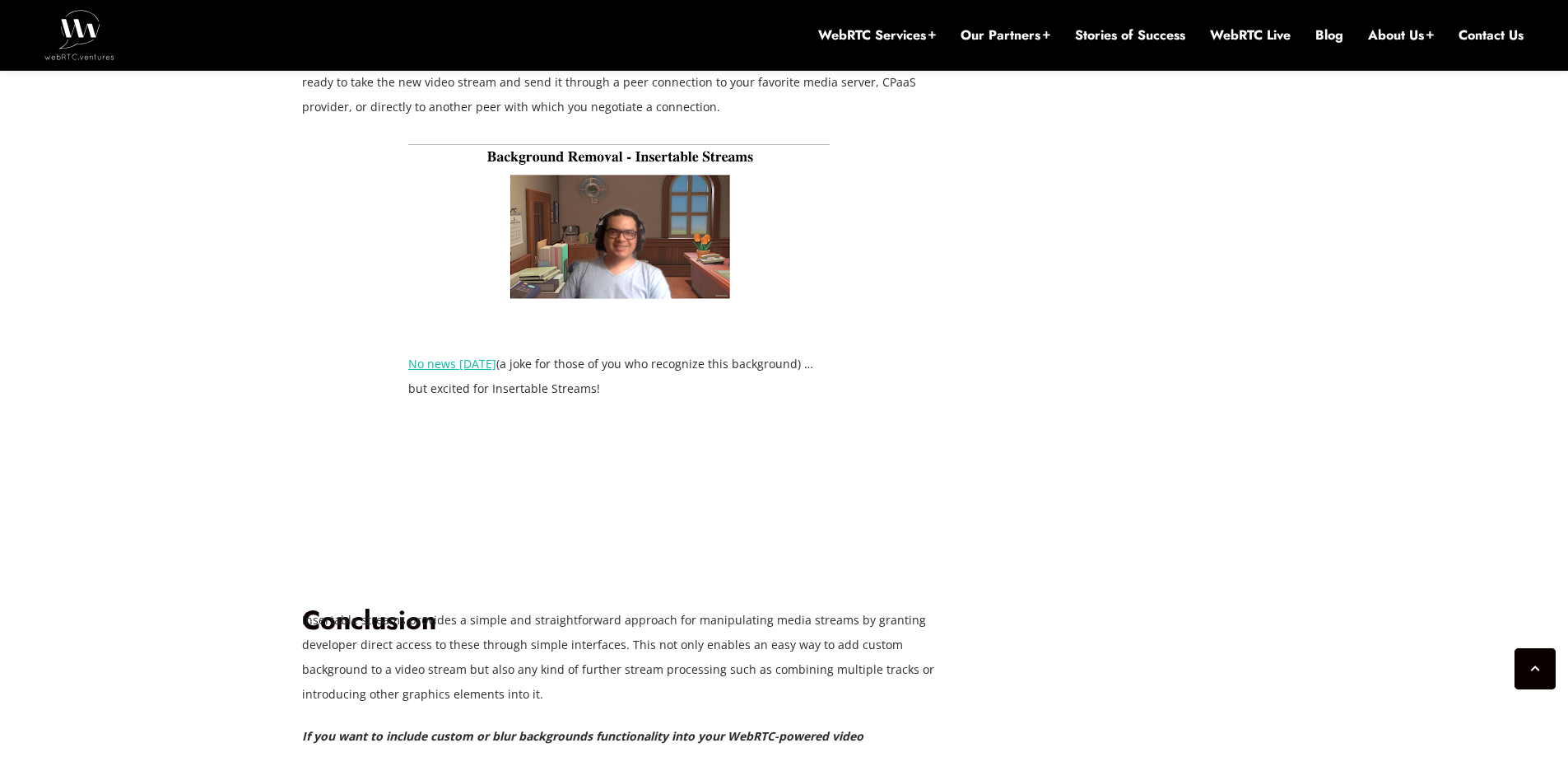
scroll to position [5814, 0]
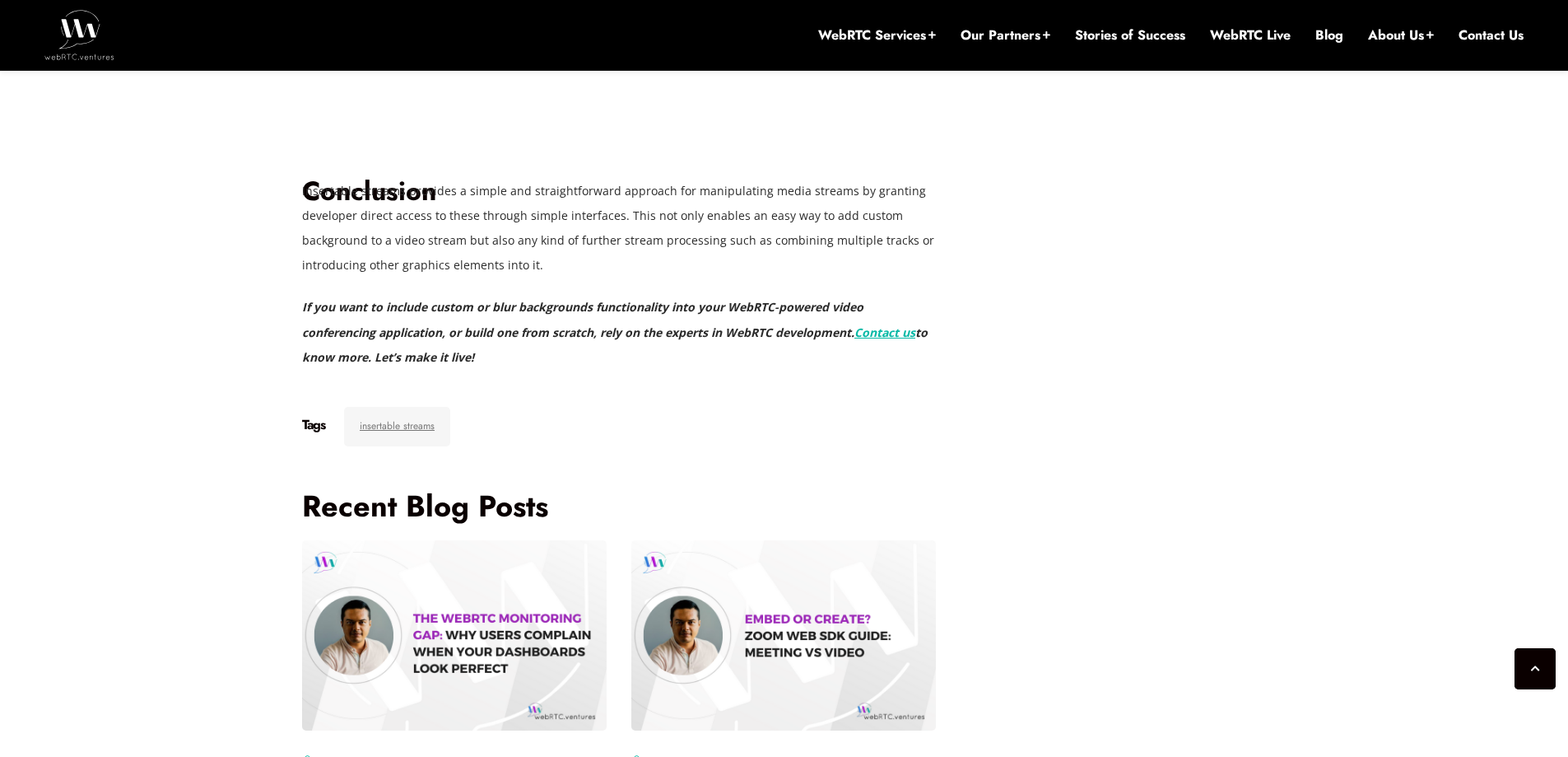
scroll to position [6225, 0]
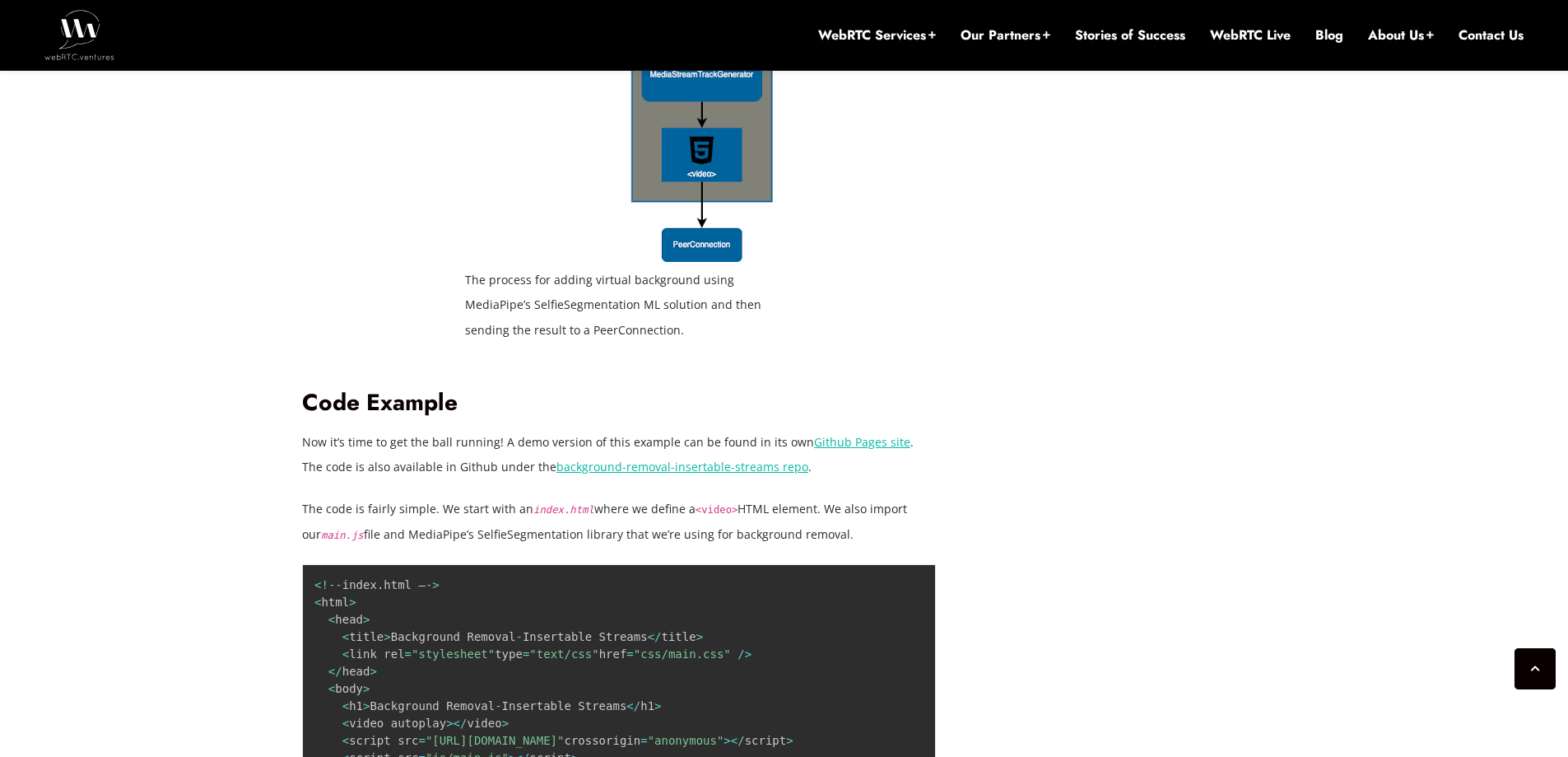
scroll to position [3178, 0]
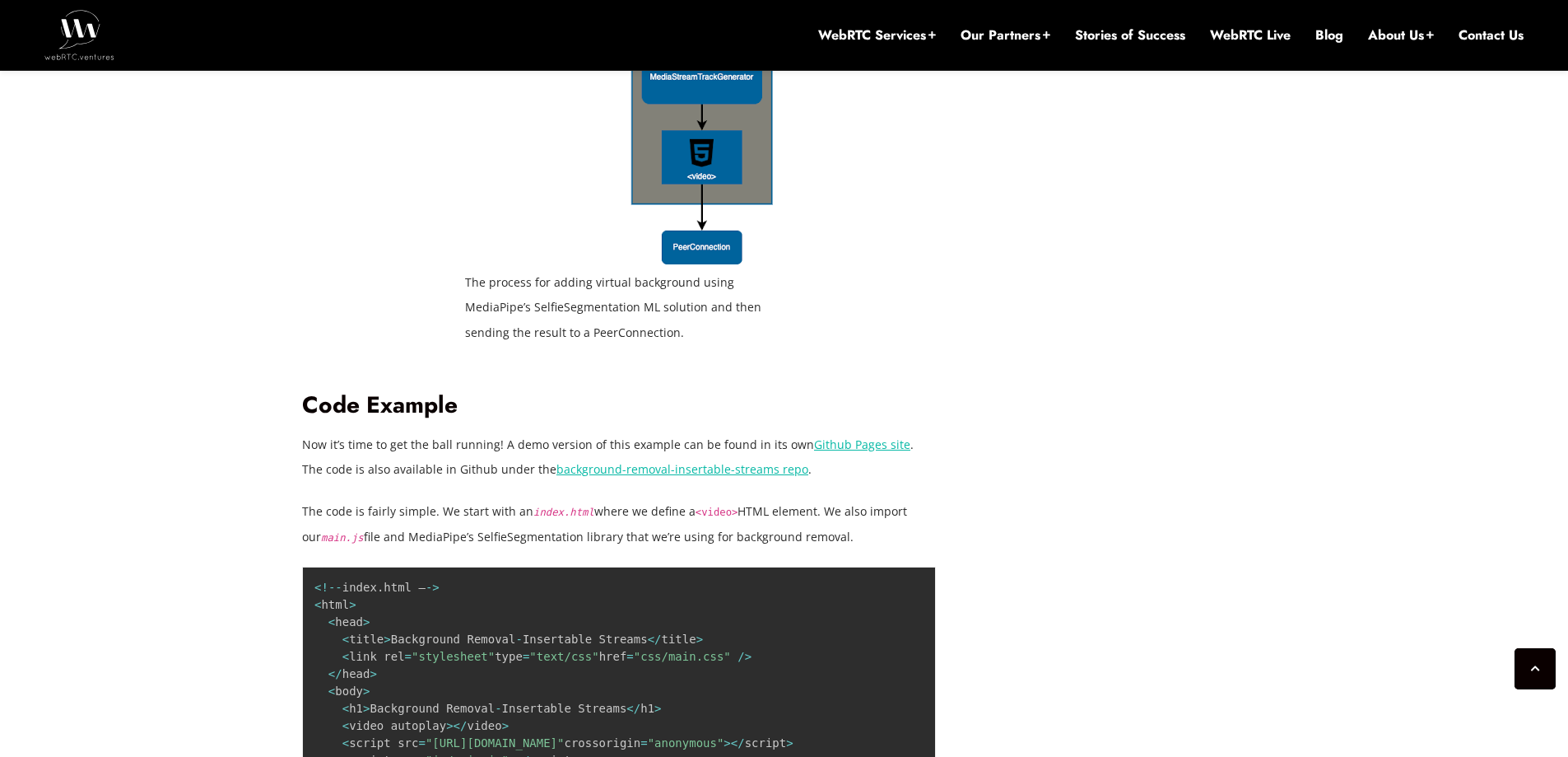
click at [654, 461] on link "background-removal-insertable-streams repo" at bounding box center [682, 469] width 252 height 16
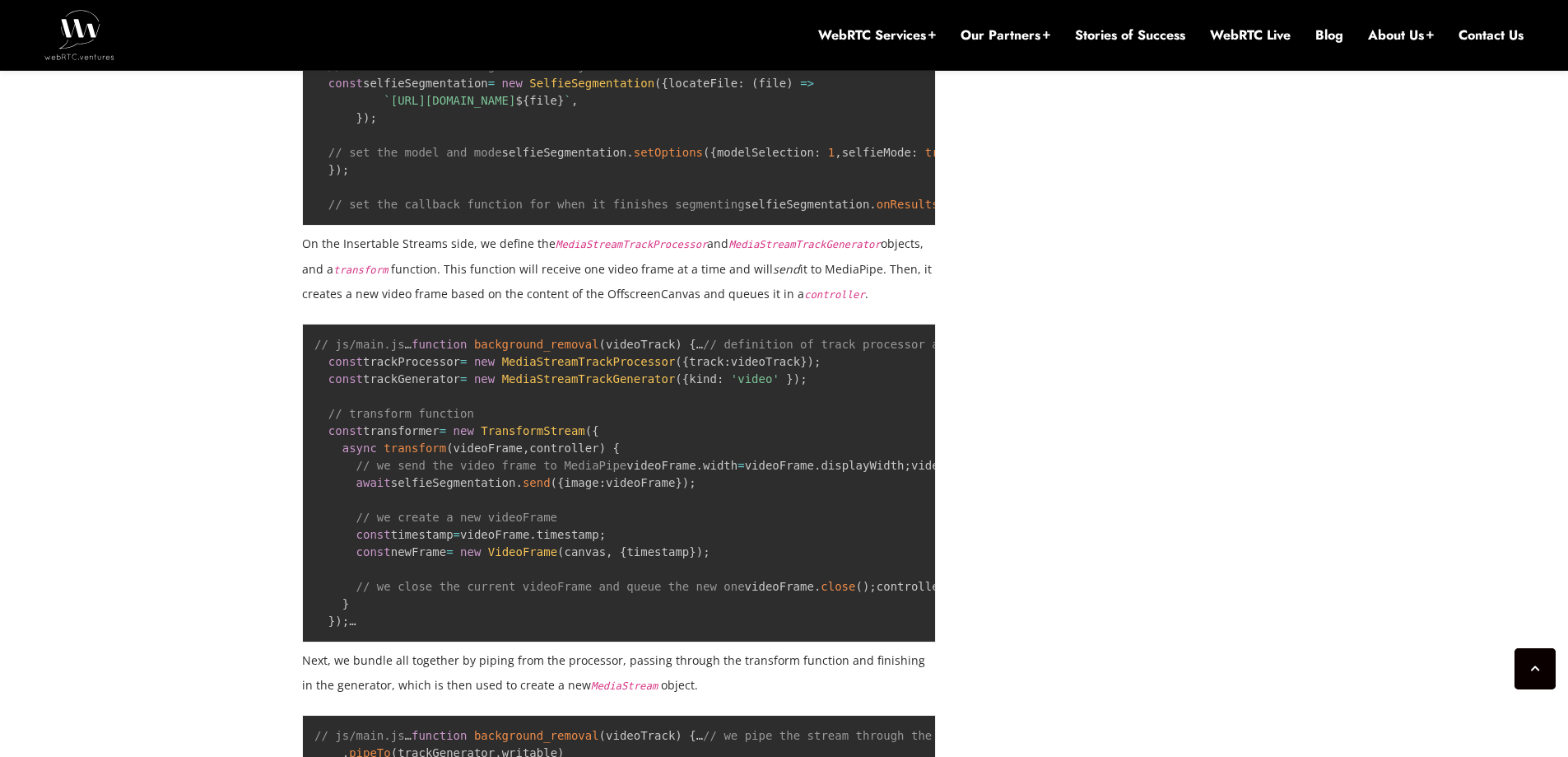
scroll to position [4825, 0]
